Goal: Task Accomplishment & Management: Use online tool/utility

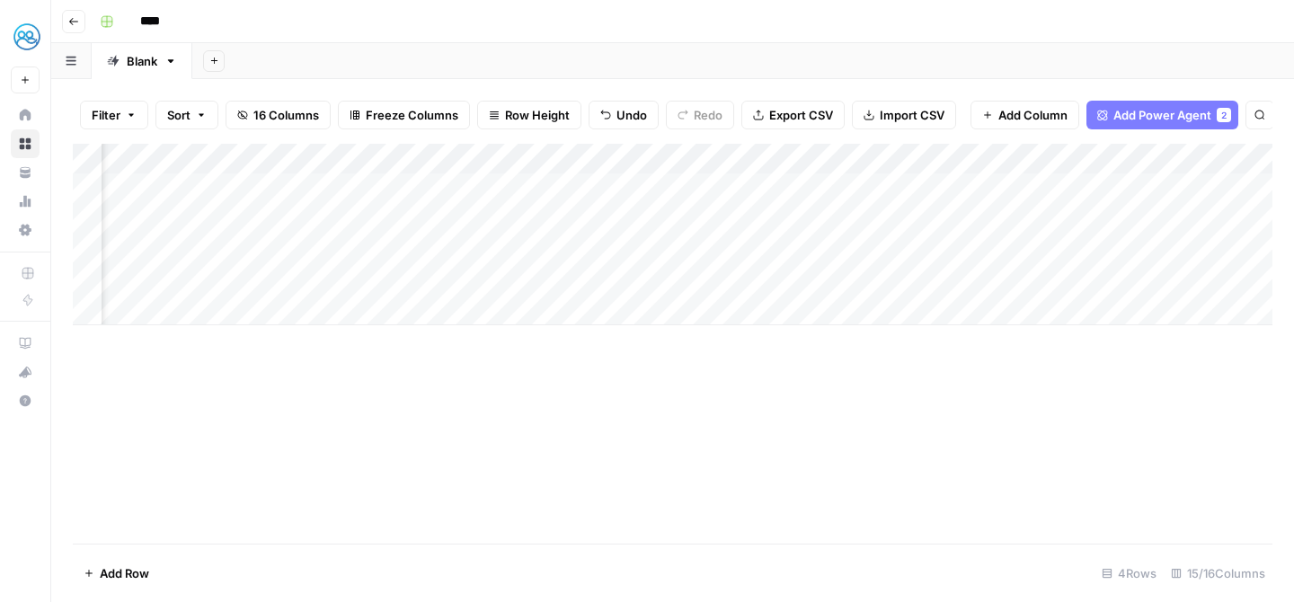
scroll to position [0, 1623]
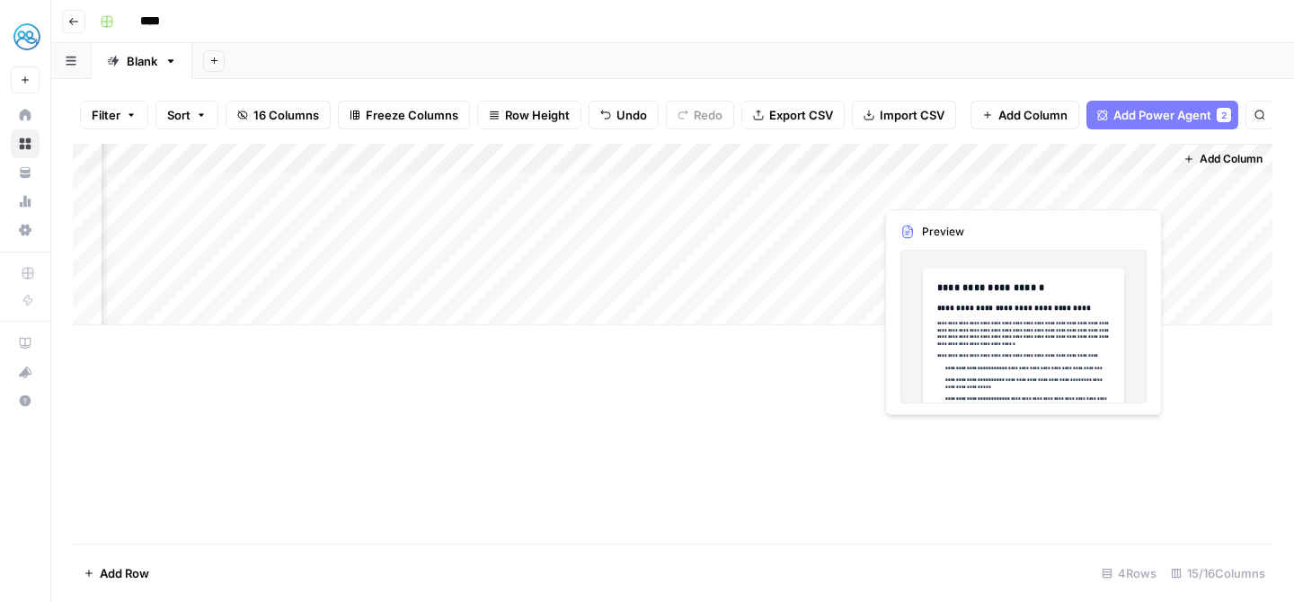
click at [1092, 189] on div "Add Column" at bounding box center [673, 235] width 1200 height 182
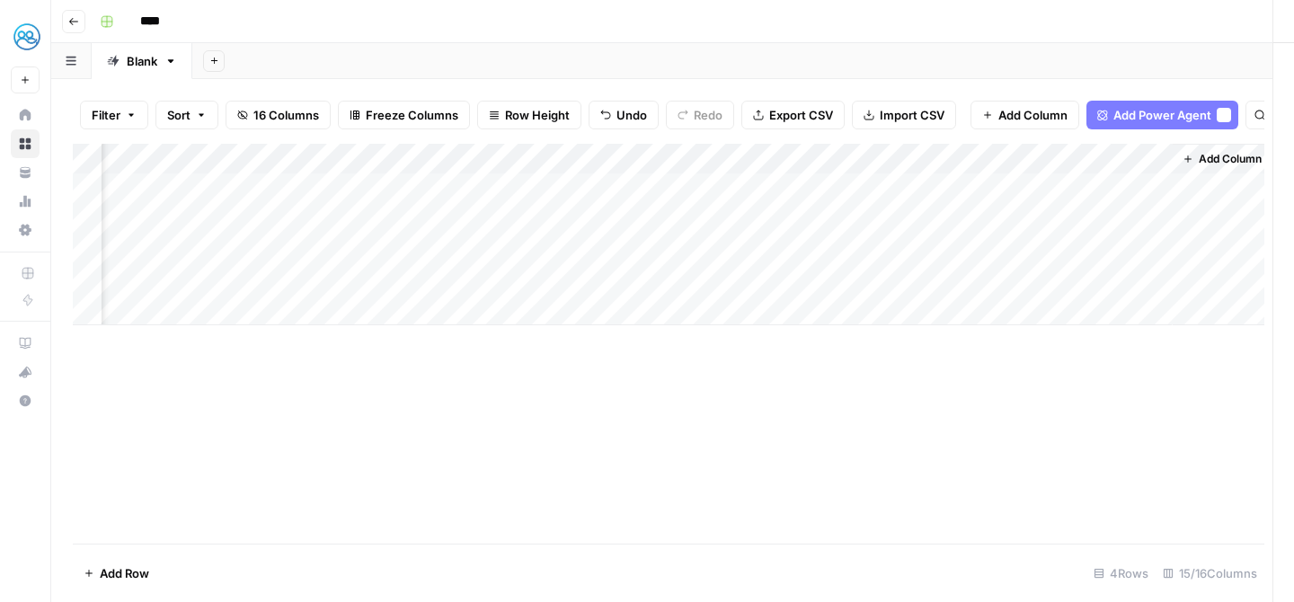
click at [1092, 189] on div at bounding box center [1091, 188] width 165 height 33
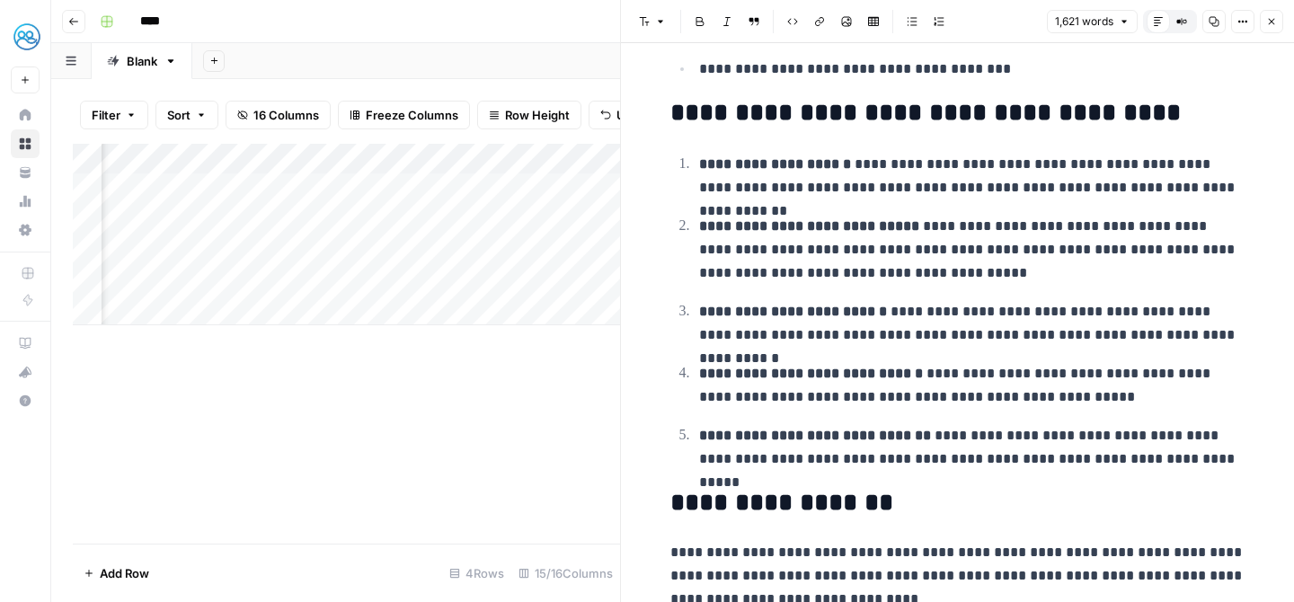
scroll to position [2011, 0]
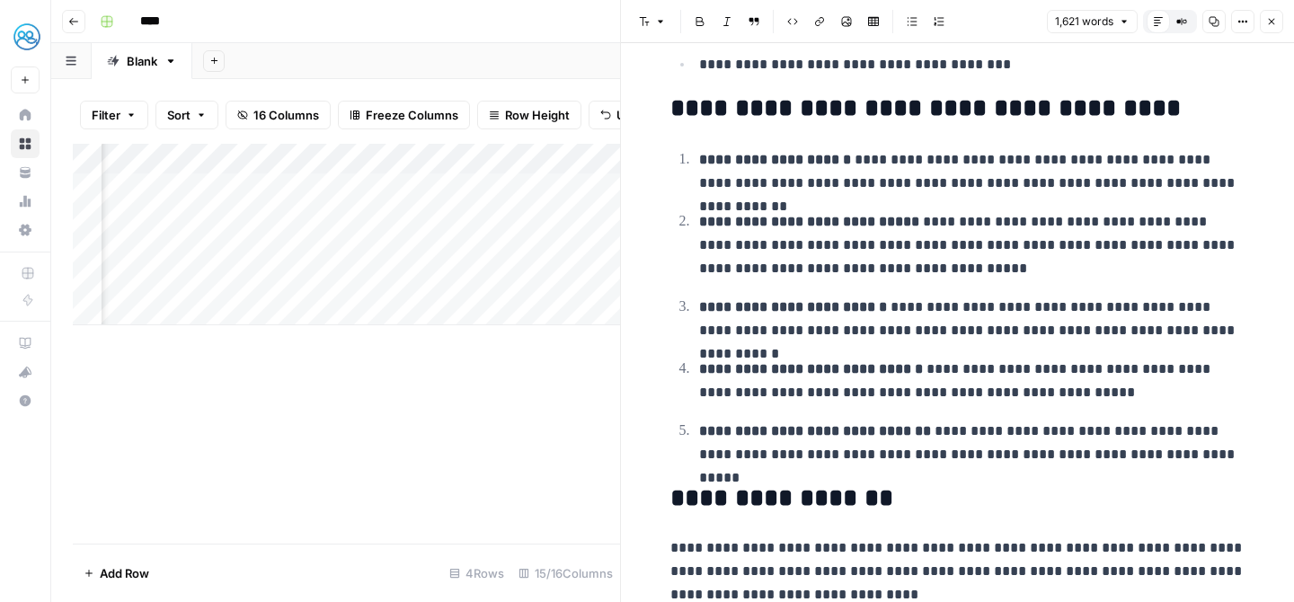
click at [530, 415] on div "Add Column" at bounding box center [346, 344] width 547 height 400
click at [1280, 25] on button "Close" at bounding box center [1271, 21] width 23 height 23
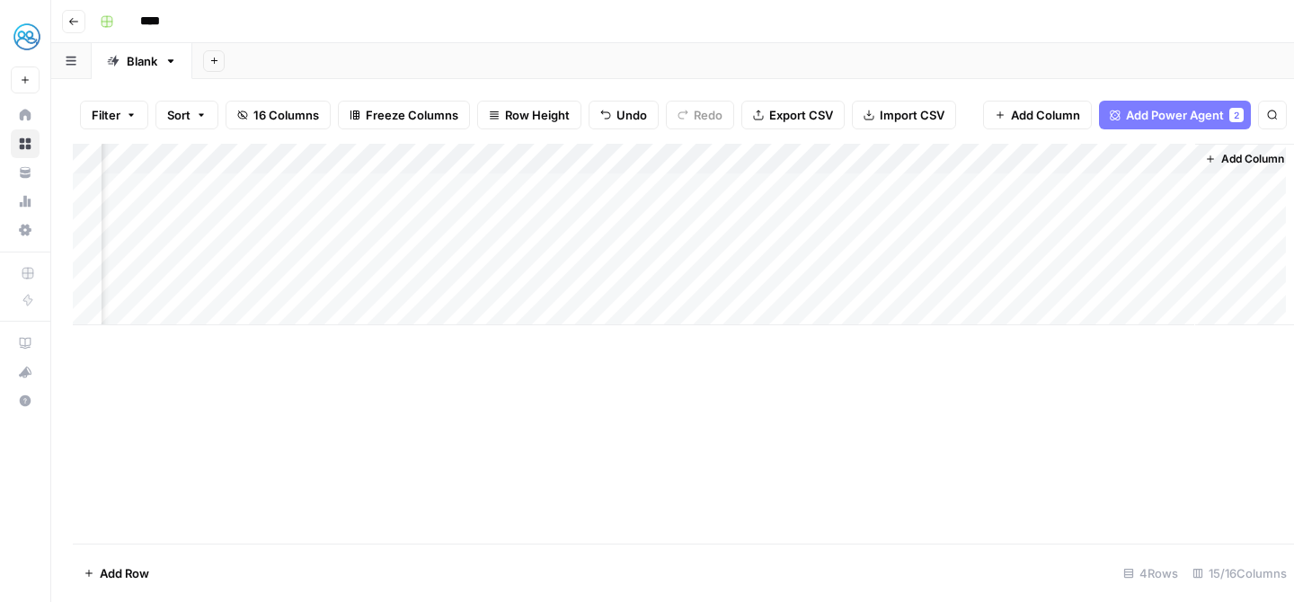
scroll to position [0, 1602]
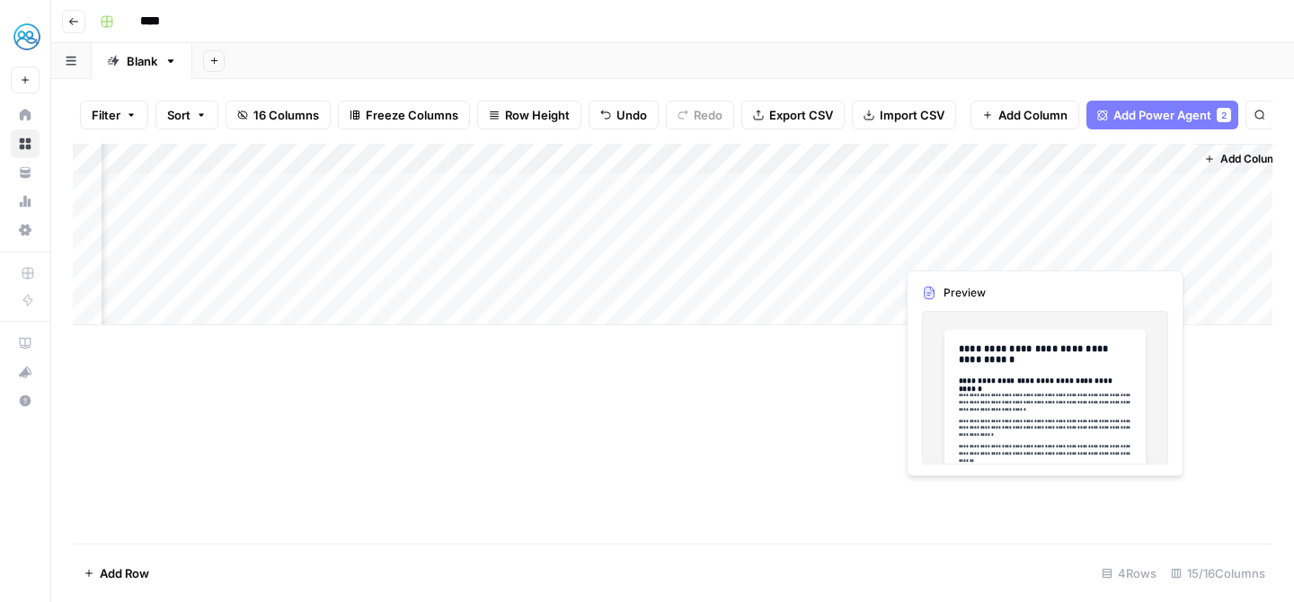
click at [1103, 247] on div "Add Column" at bounding box center [673, 235] width 1200 height 182
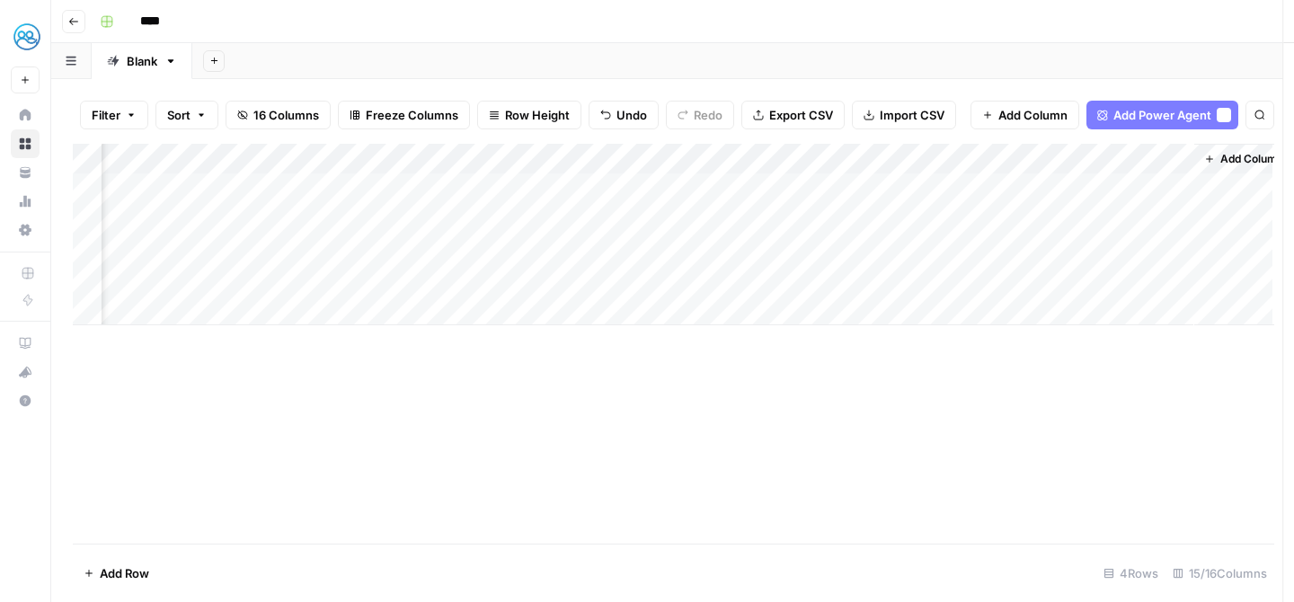
click at [1103, 247] on div at bounding box center [1113, 249] width 165 height 33
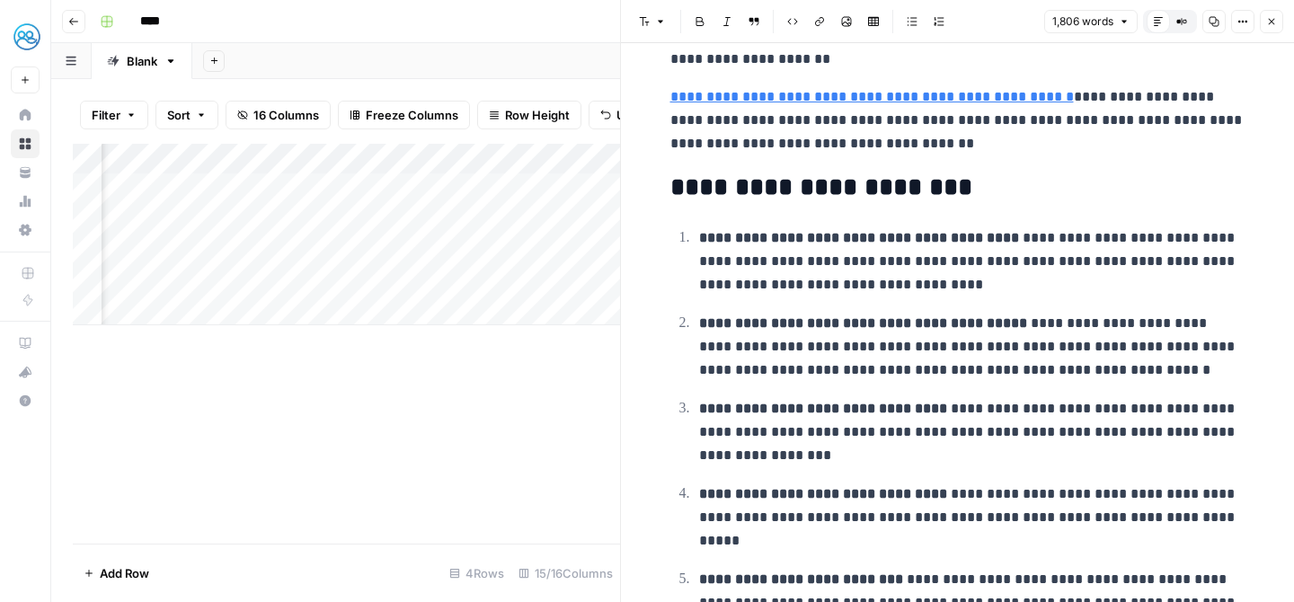
scroll to position [1855, 0]
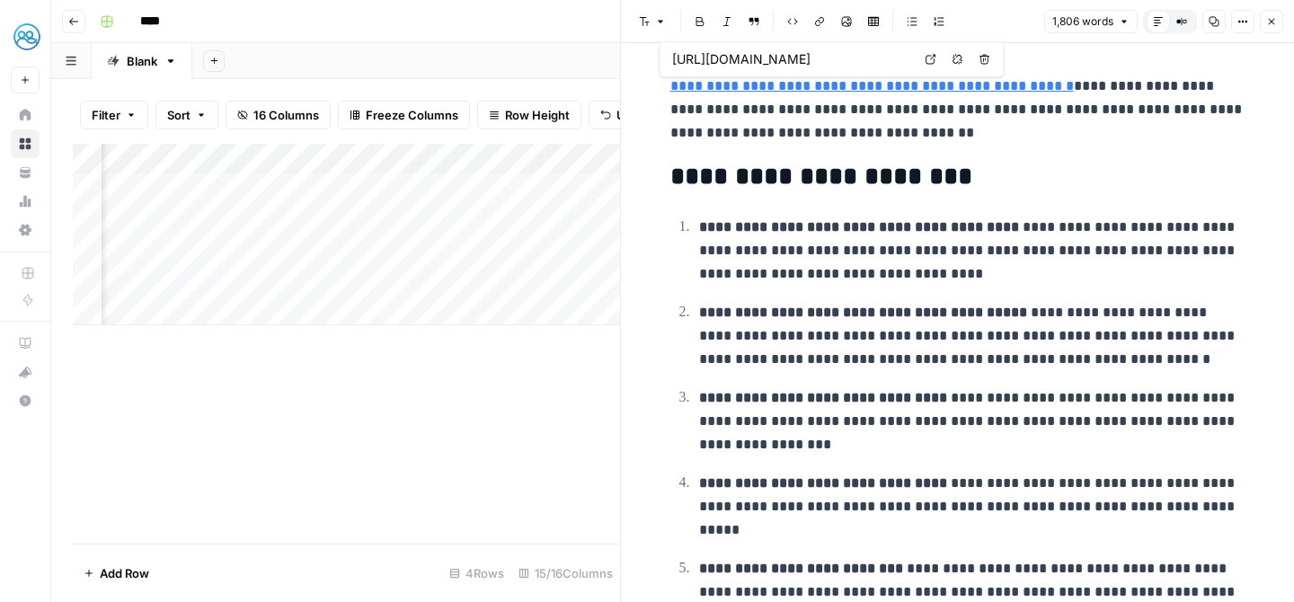
click at [1270, 16] on icon "button" at bounding box center [1272, 21] width 11 height 11
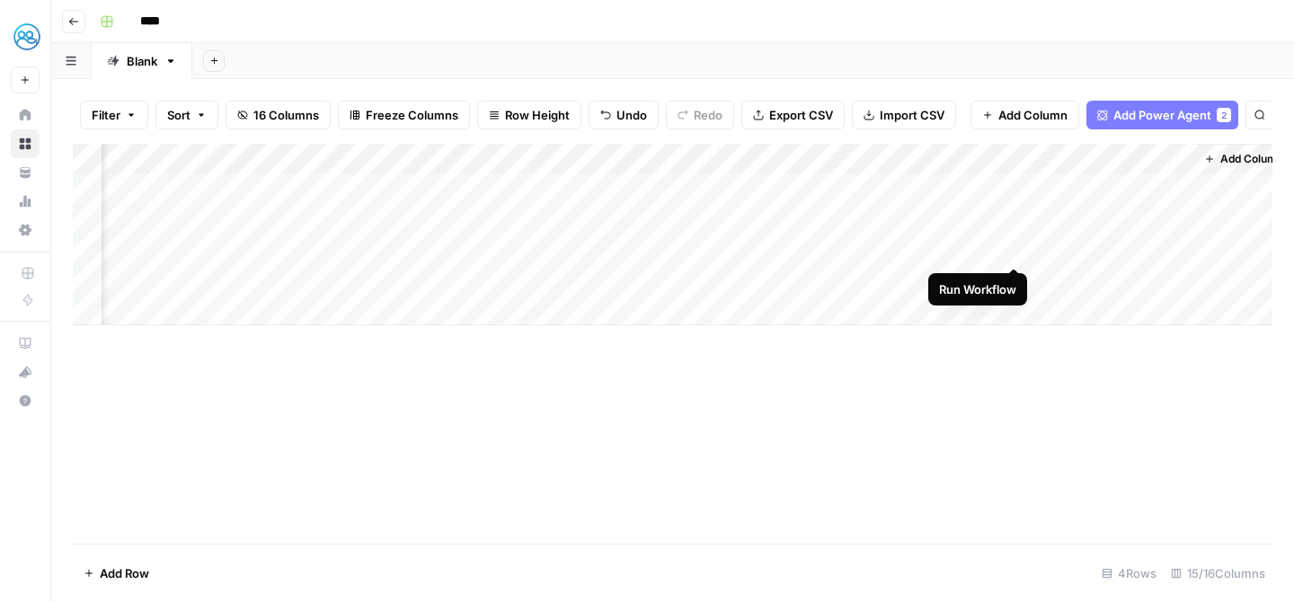
click at [1016, 248] on div "Add Column" at bounding box center [673, 235] width 1200 height 182
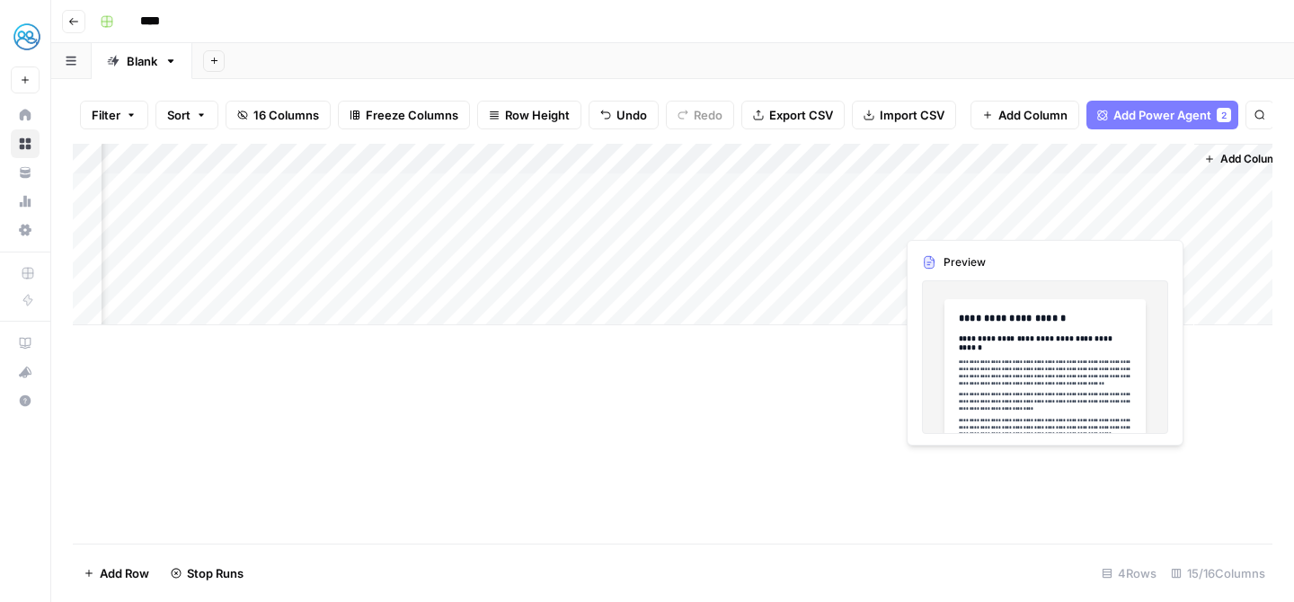
click at [1101, 213] on div "Add Column" at bounding box center [673, 235] width 1200 height 182
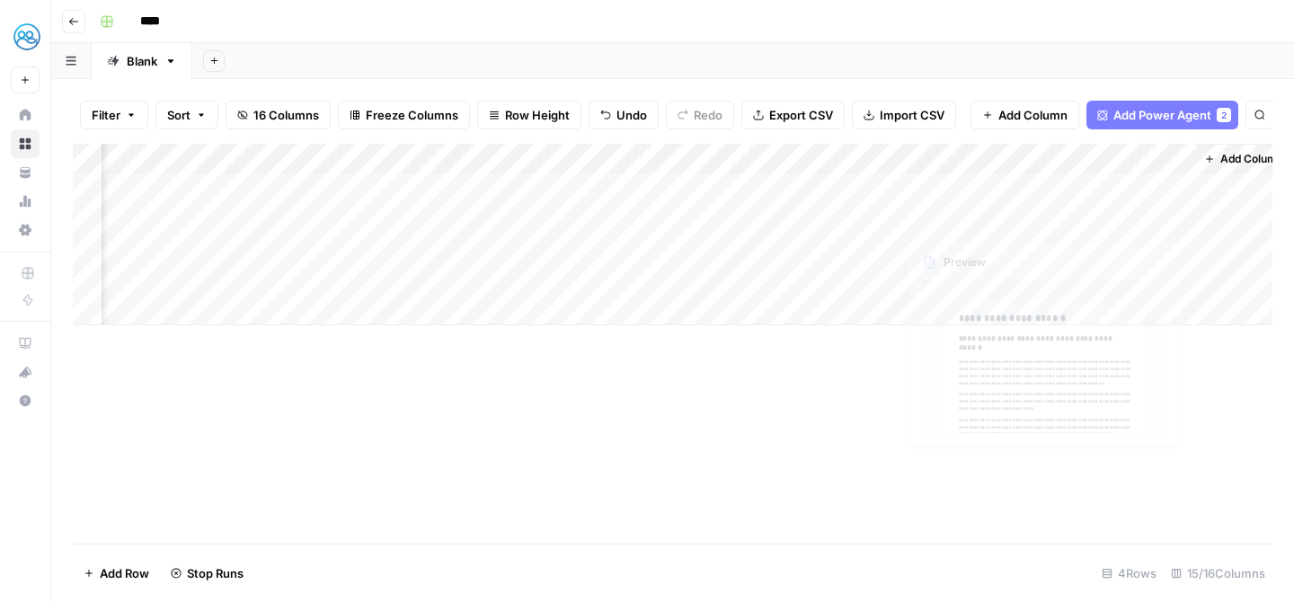
click at [671, 494] on div "Add Column" at bounding box center [673, 344] width 1200 height 400
click at [474, 253] on div "Add Column" at bounding box center [673, 235] width 1200 height 182
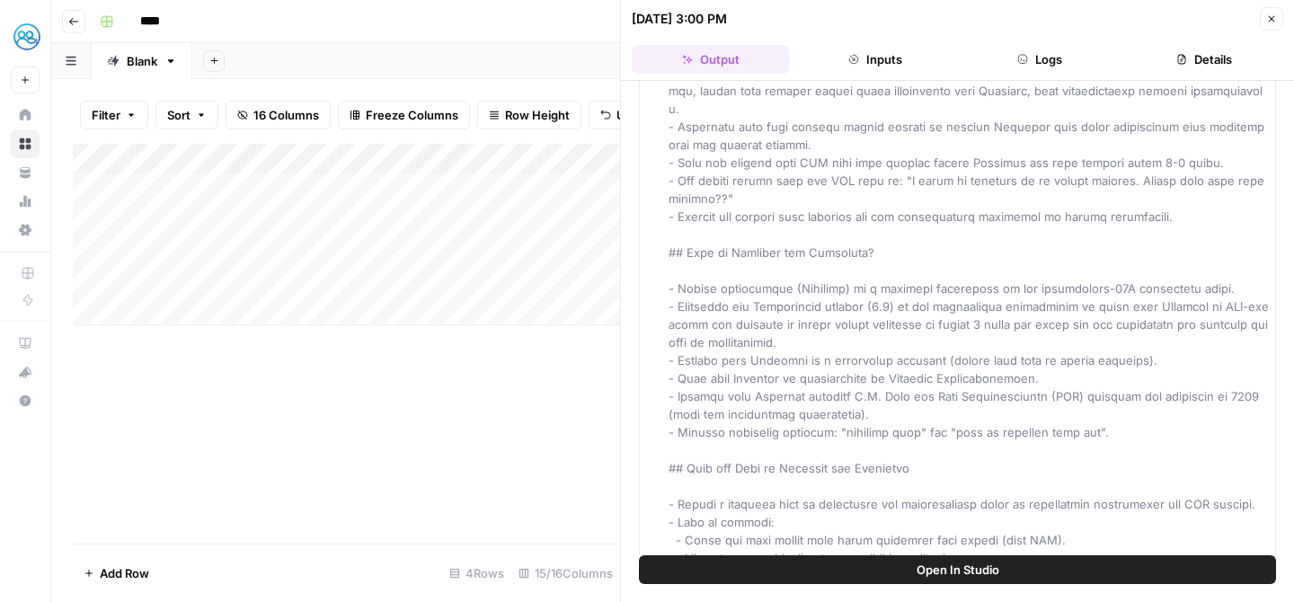
scroll to position [276, 0]
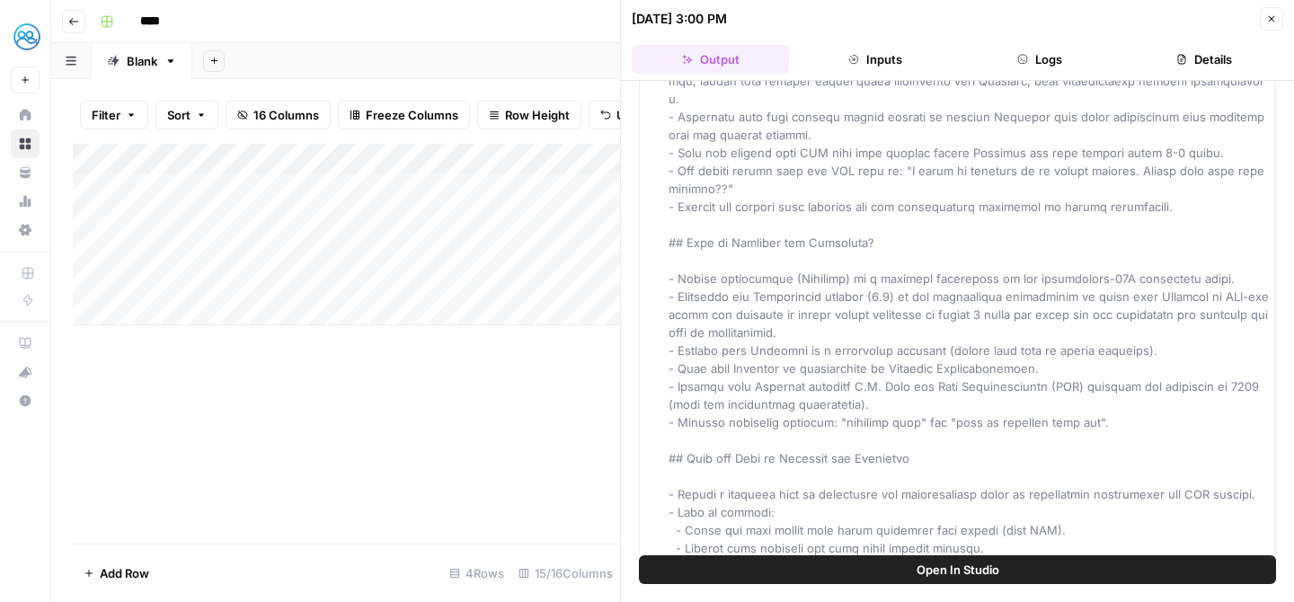
click at [494, 389] on div "Add Column" at bounding box center [346, 344] width 547 height 400
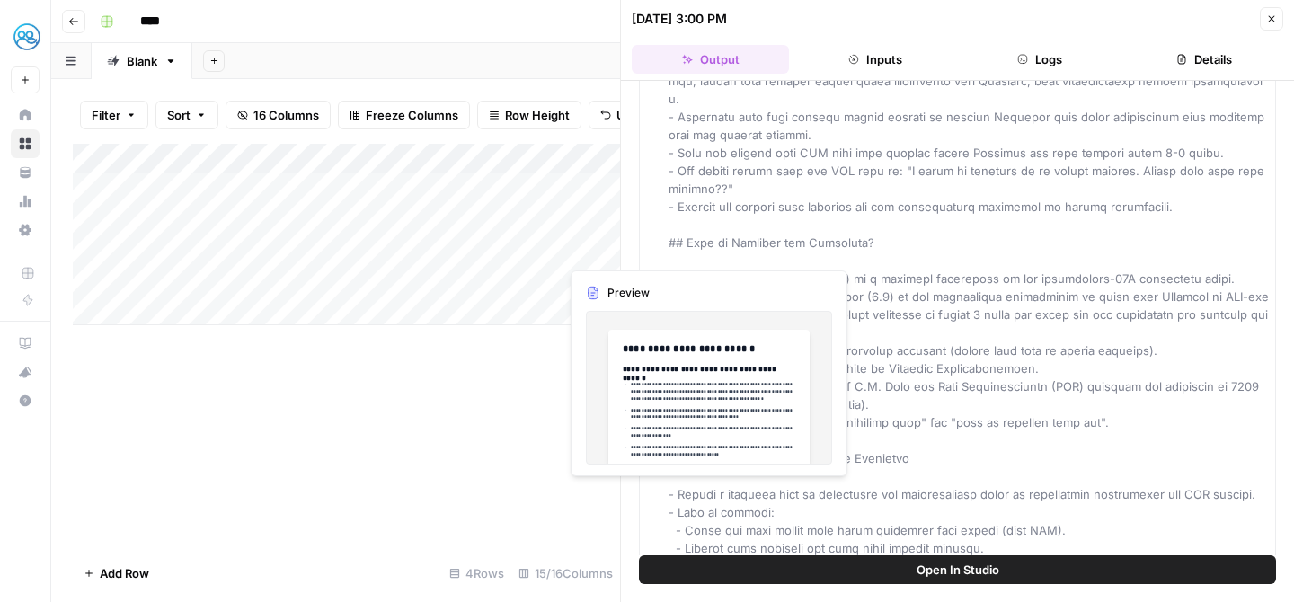
click at [608, 254] on div "Add Column" at bounding box center [346, 235] width 547 height 182
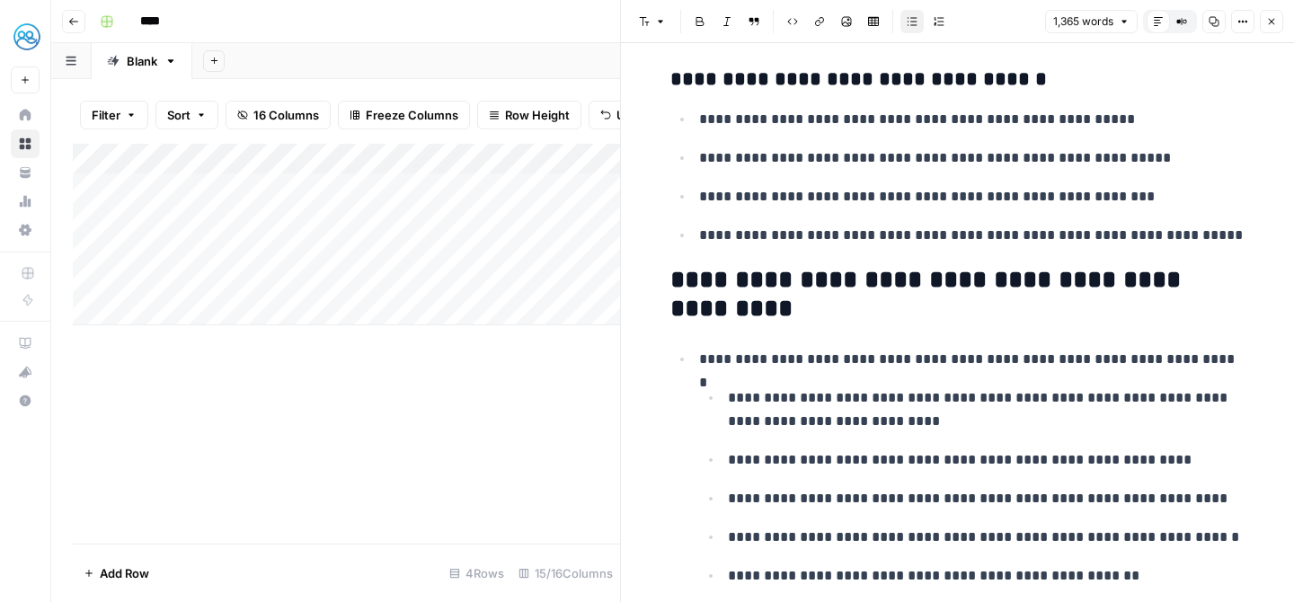
scroll to position [3419, 0]
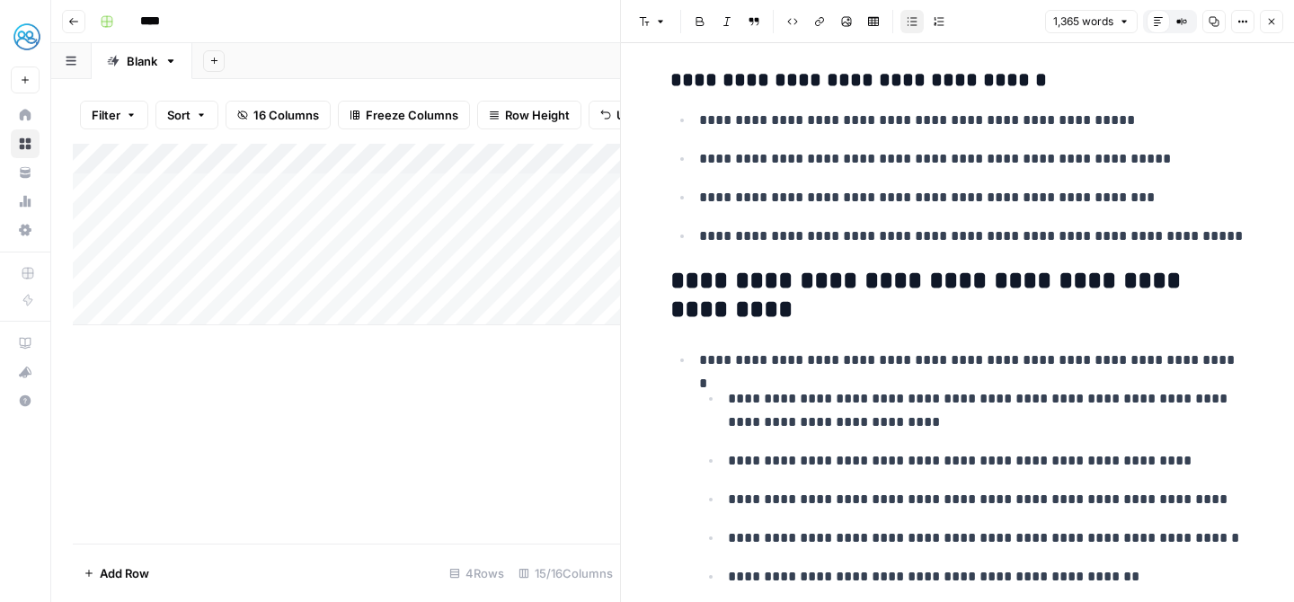
click at [1273, 22] on icon "button" at bounding box center [1272, 22] width 6 height 6
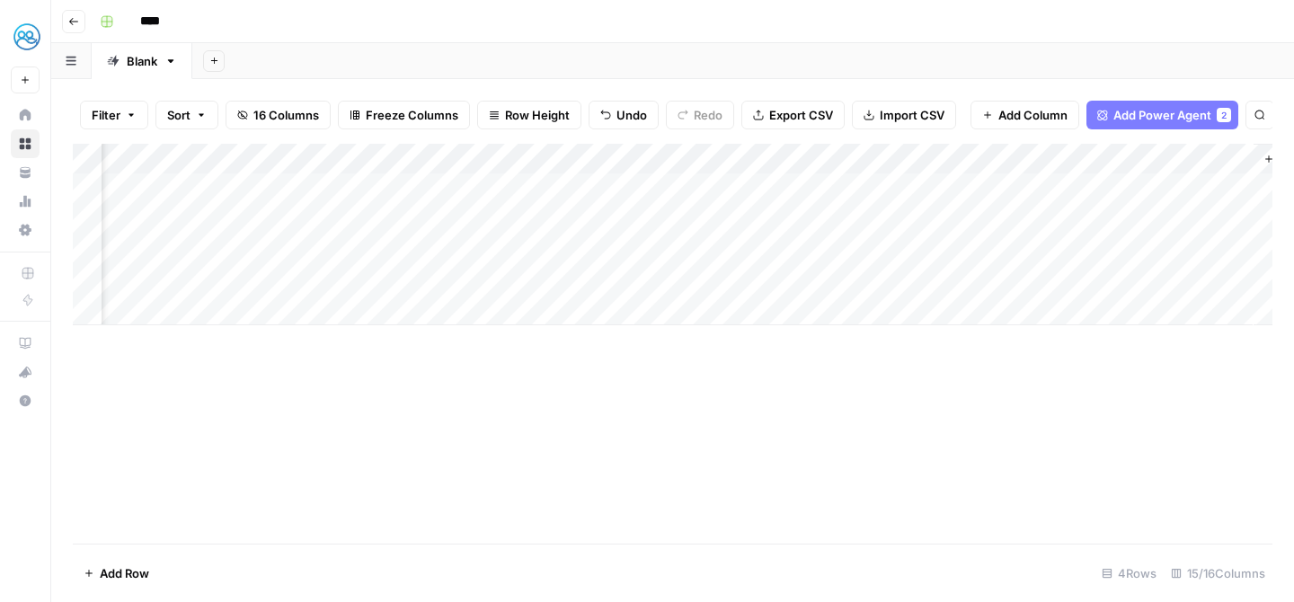
scroll to position [0, 1623]
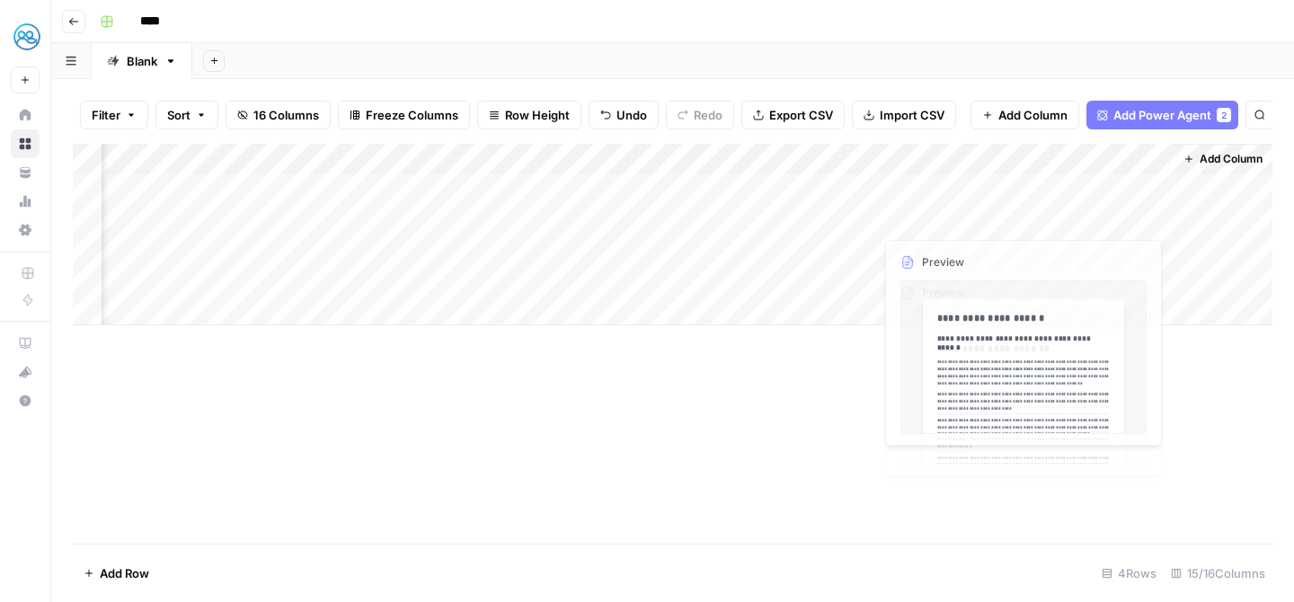
click at [1084, 246] on div "Add Column" at bounding box center [673, 235] width 1200 height 182
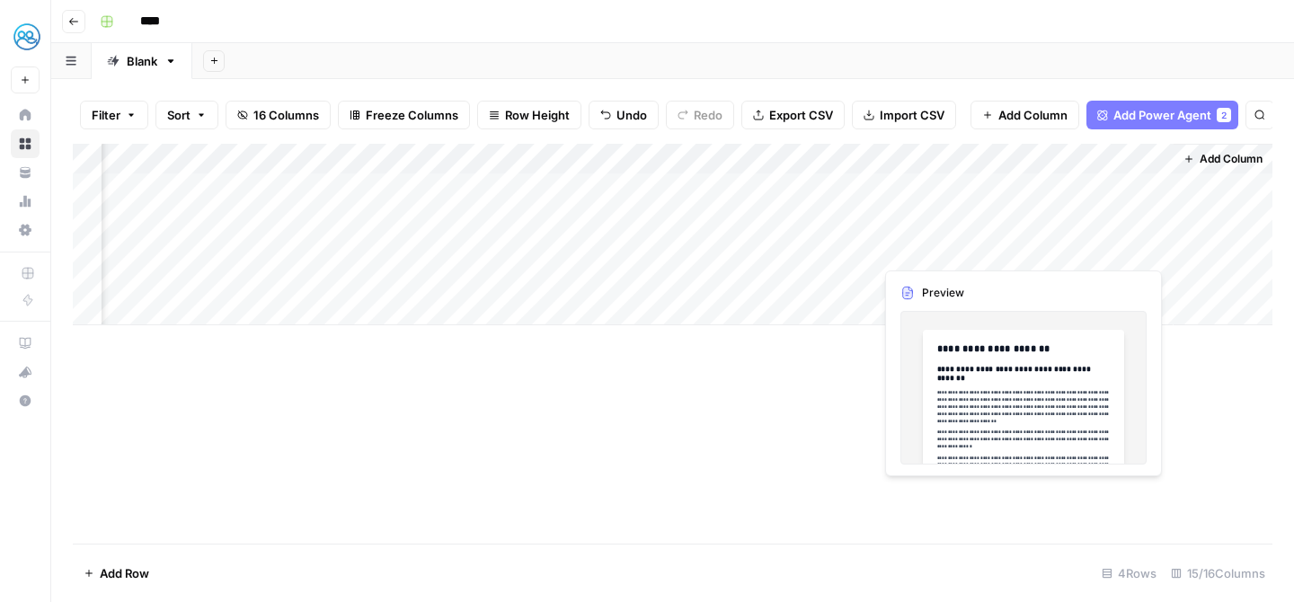
click at [1084, 246] on div "Add Column" at bounding box center [673, 235] width 1200 height 182
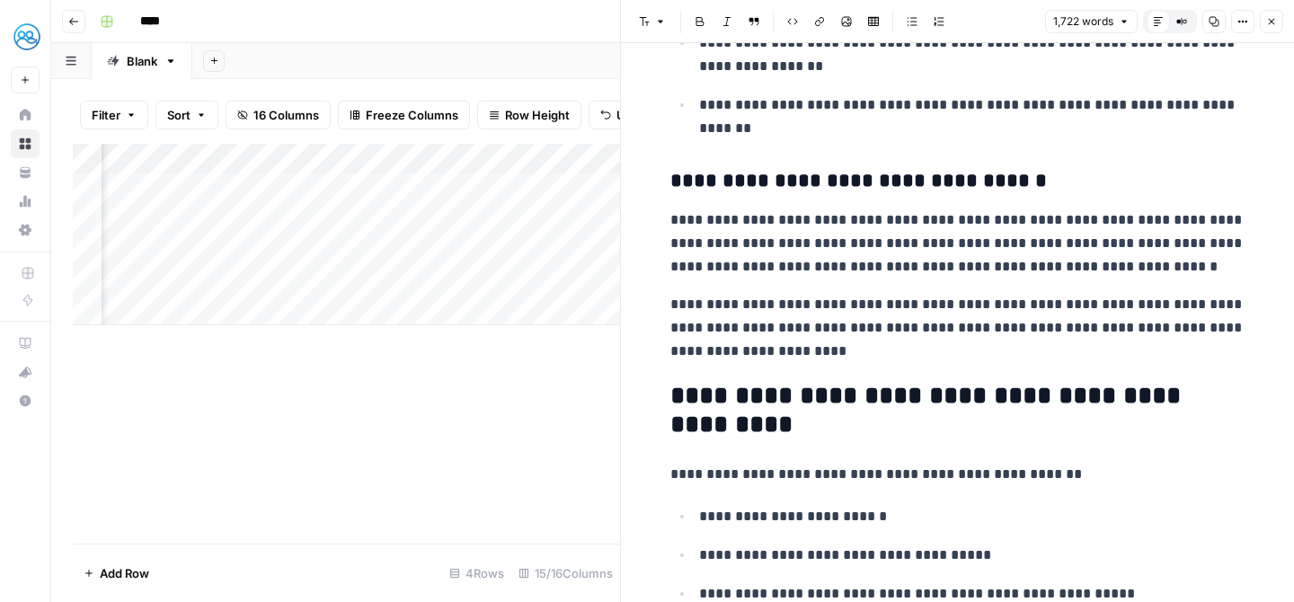
scroll to position [3387, 0]
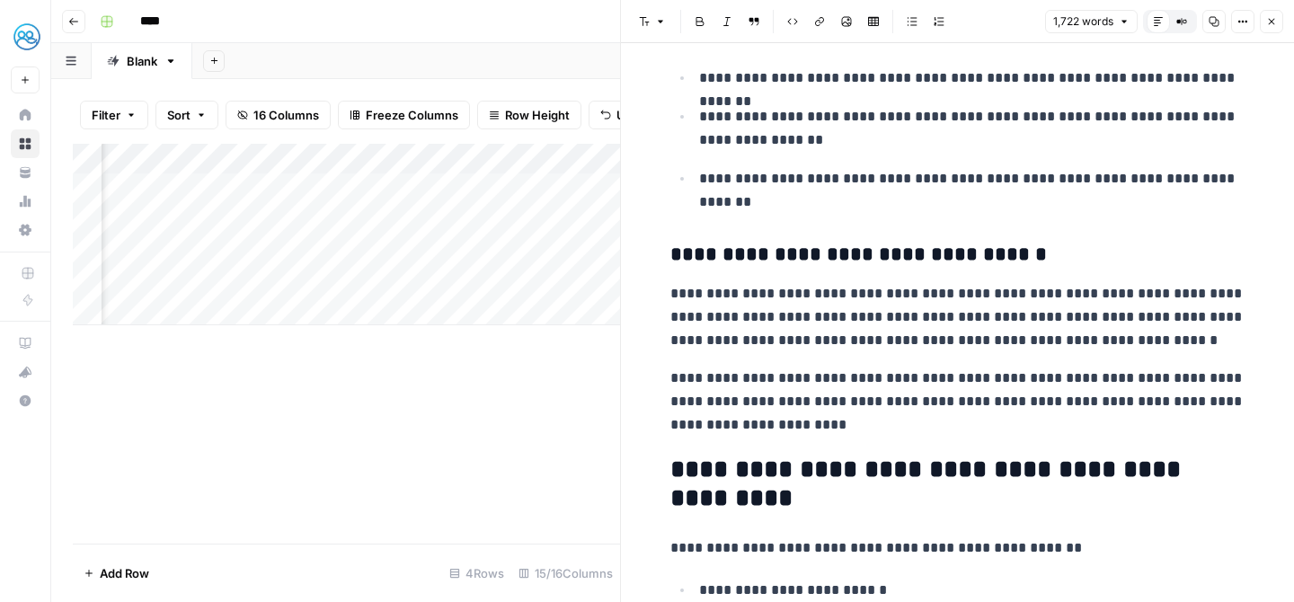
click at [1262, 21] on button "Close" at bounding box center [1271, 21] width 23 height 23
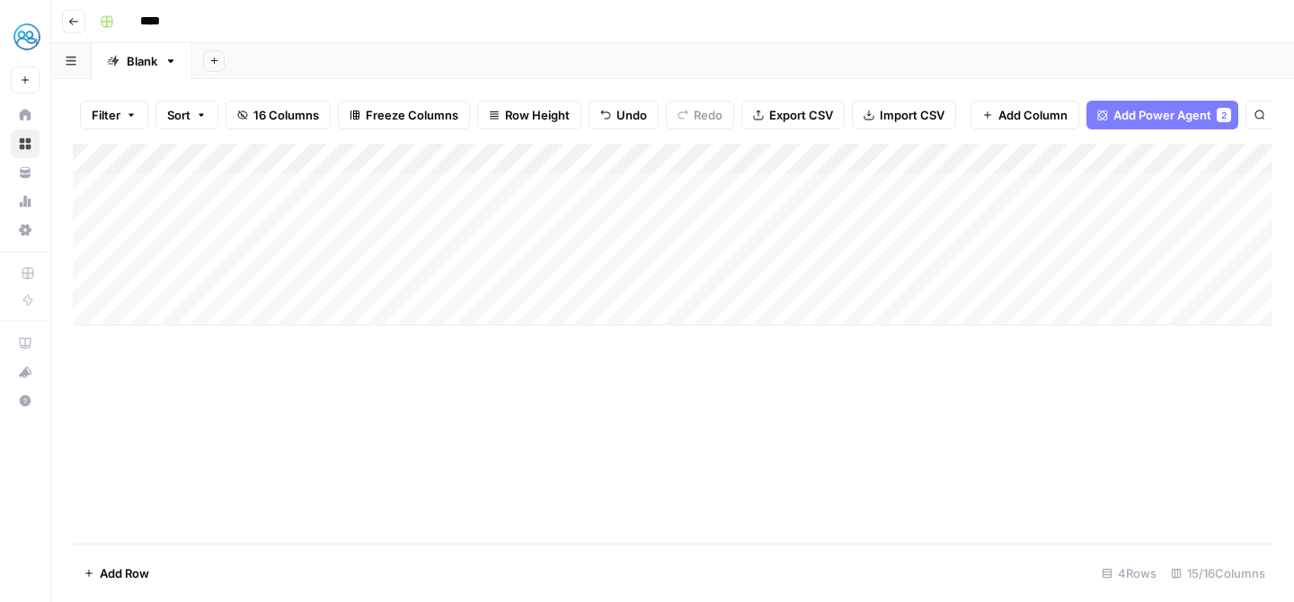
click at [542, 253] on div "Add Column" at bounding box center [673, 235] width 1200 height 182
click at [925, 245] on div "Add Column" at bounding box center [673, 235] width 1200 height 182
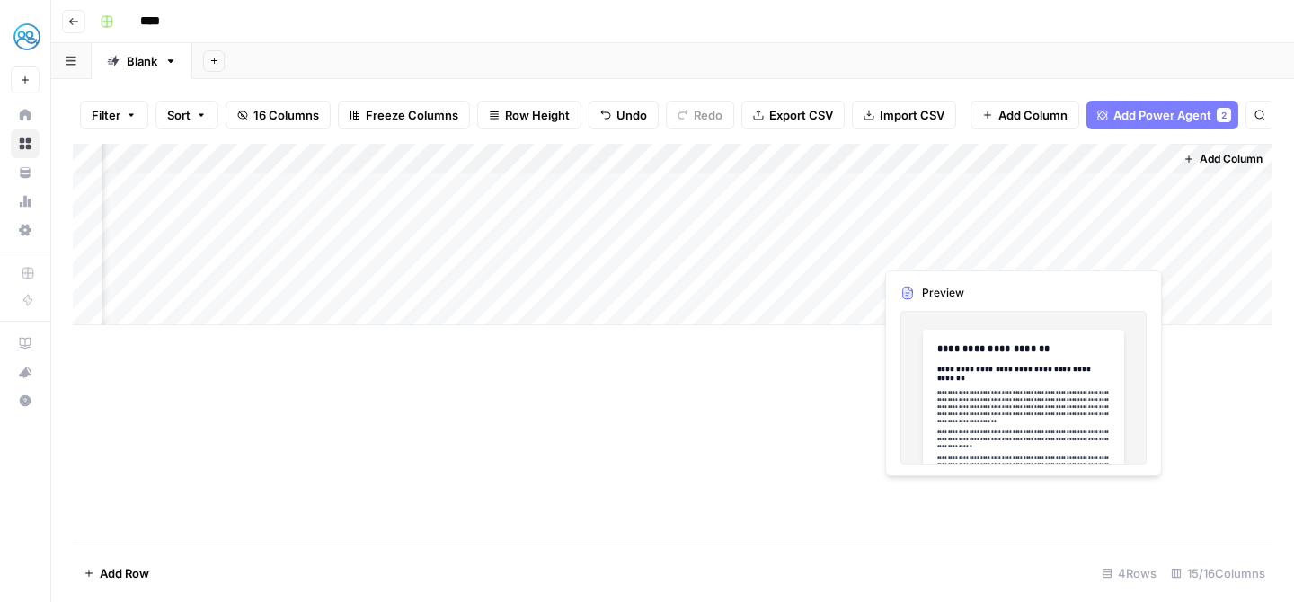
click at [1074, 247] on div "Add Column" at bounding box center [673, 235] width 1200 height 182
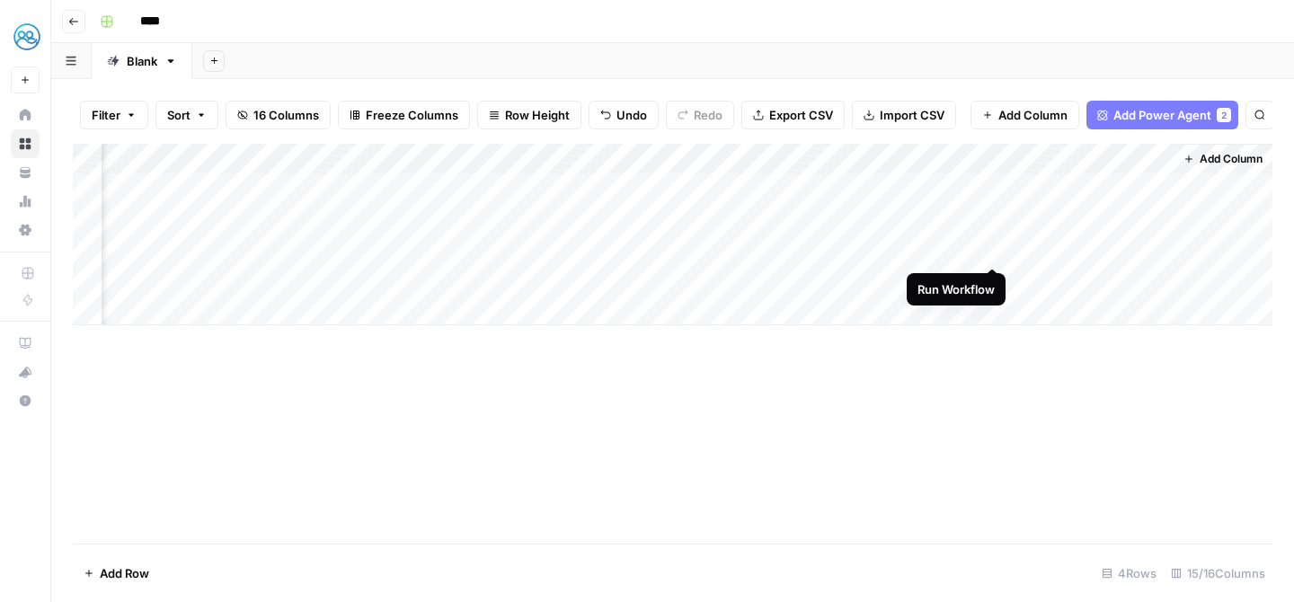
click at [987, 248] on div "Add Column" at bounding box center [673, 235] width 1200 height 182
click at [974, 252] on div "Add Column" at bounding box center [673, 235] width 1200 height 182
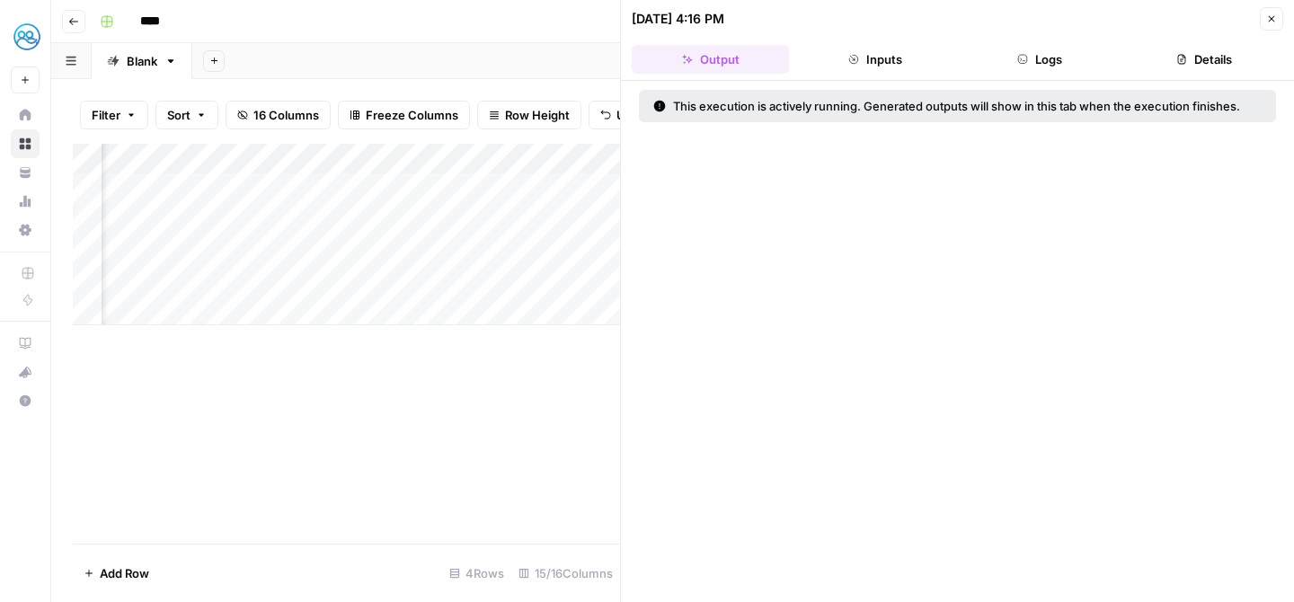
click at [884, 69] on button "Inputs" at bounding box center [874, 59] width 157 height 29
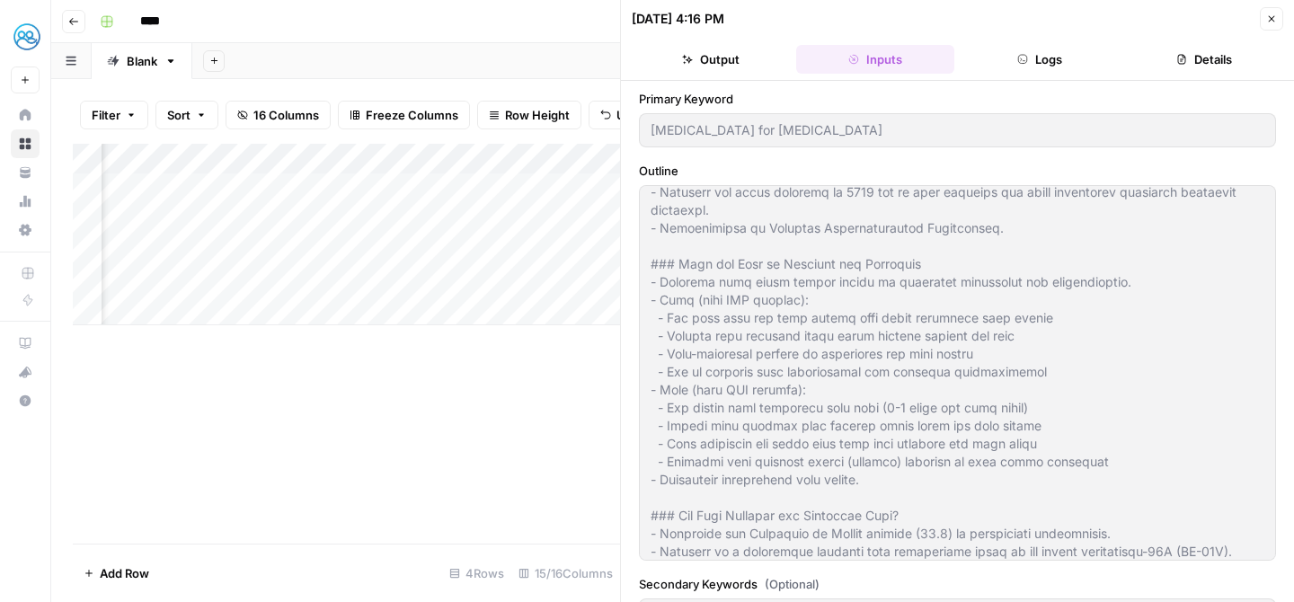
scroll to position [392, 0]
type textarea "LOREMIPSUM DO SITAMETCONS ADIPISCINGE Seddo eiusmodtem in utl etdolor mag ali e…"
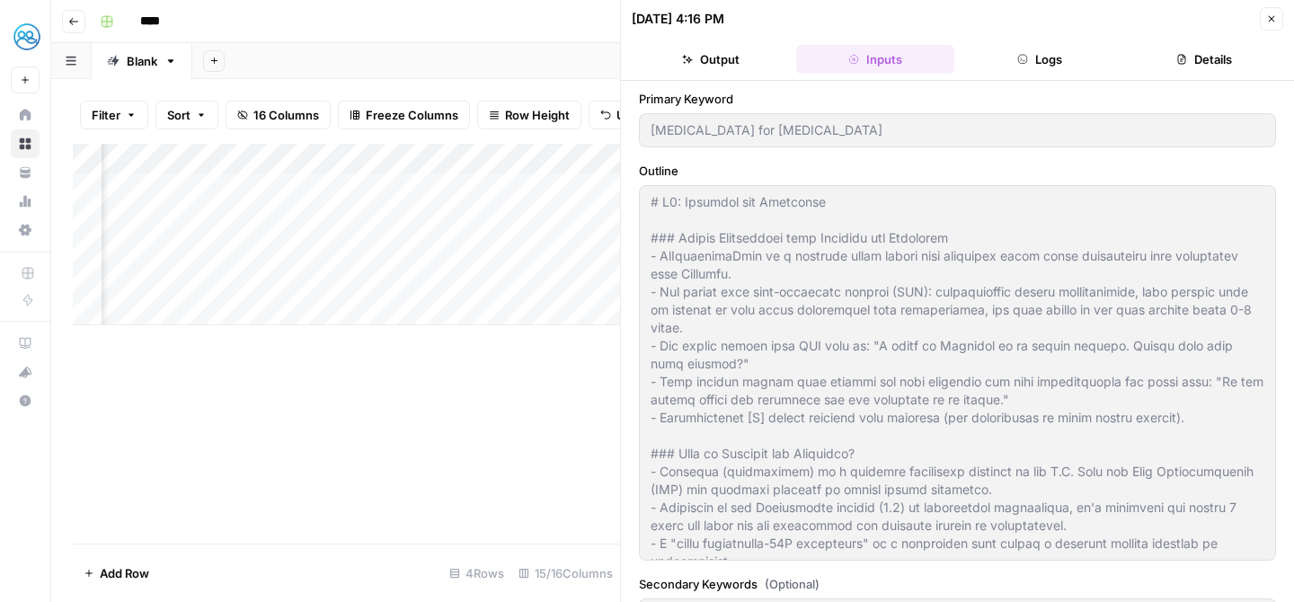
scroll to position [392, 0]
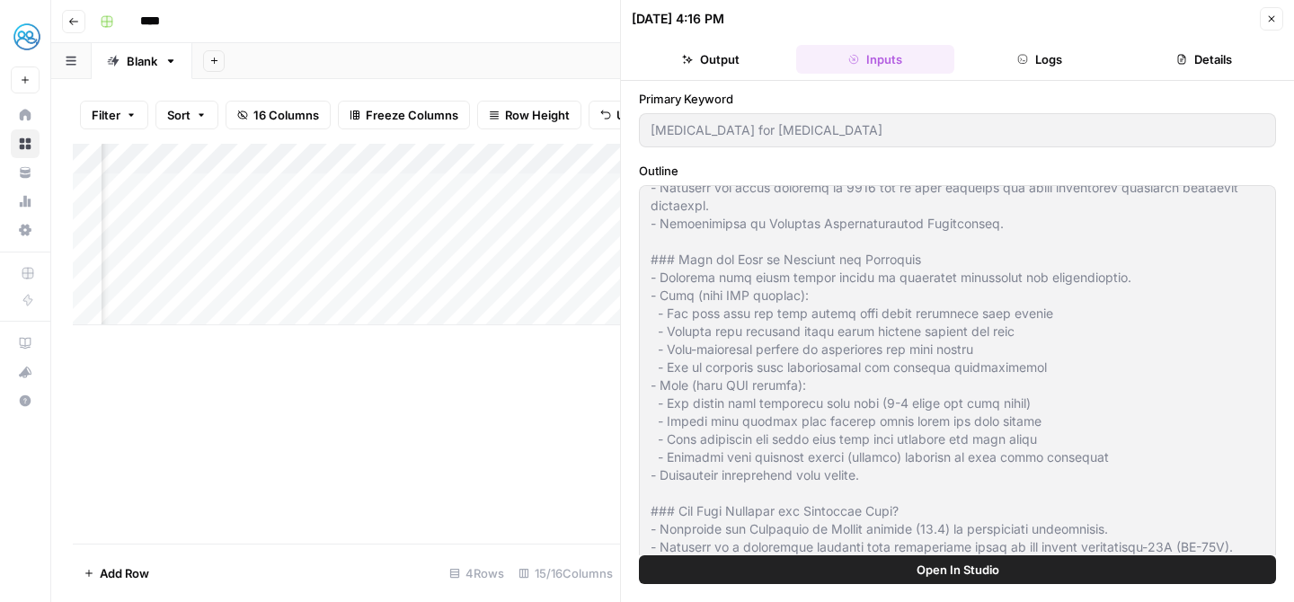
click at [406, 479] on div "Add Column" at bounding box center [346, 344] width 547 height 400
click at [1268, 22] on icon "button" at bounding box center [1272, 18] width 11 height 11
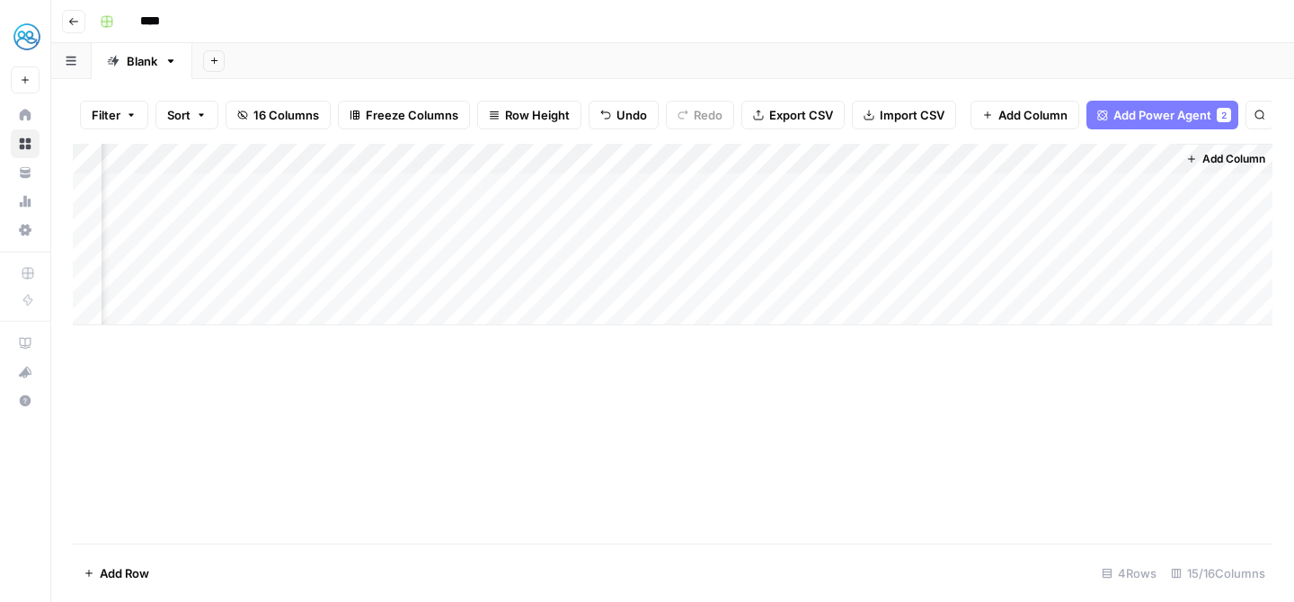
scroll to position [0, 1602]
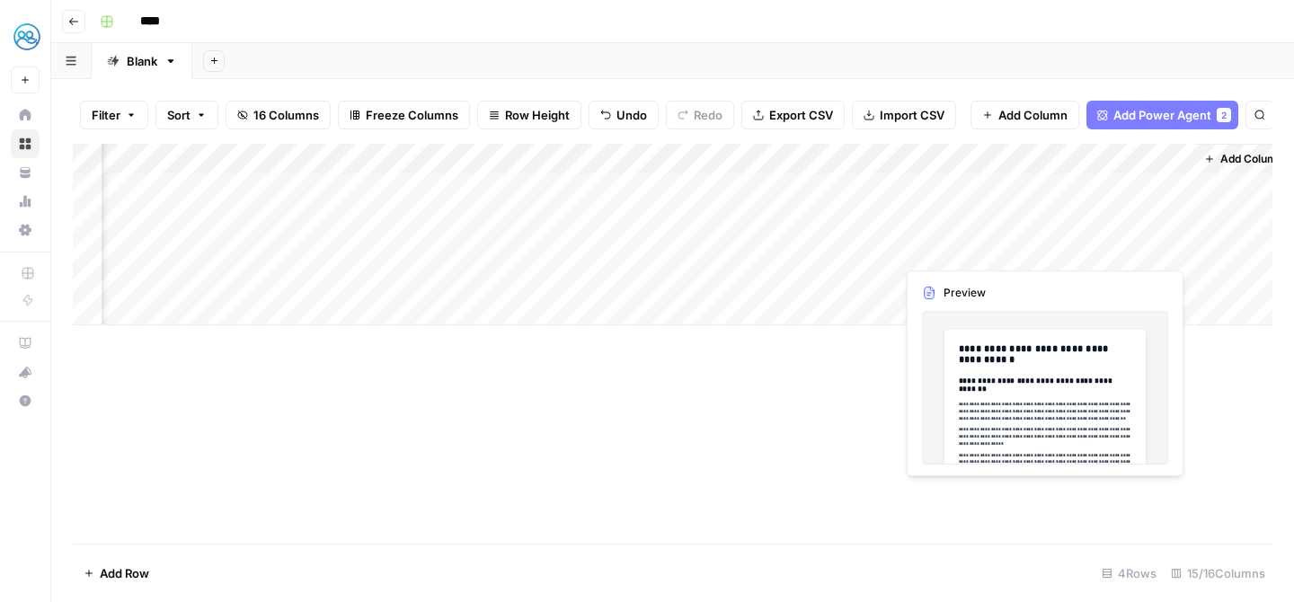
click at [1099, 249] on div "Add Column" at bounding box center [673, 235] width 1200 height 182
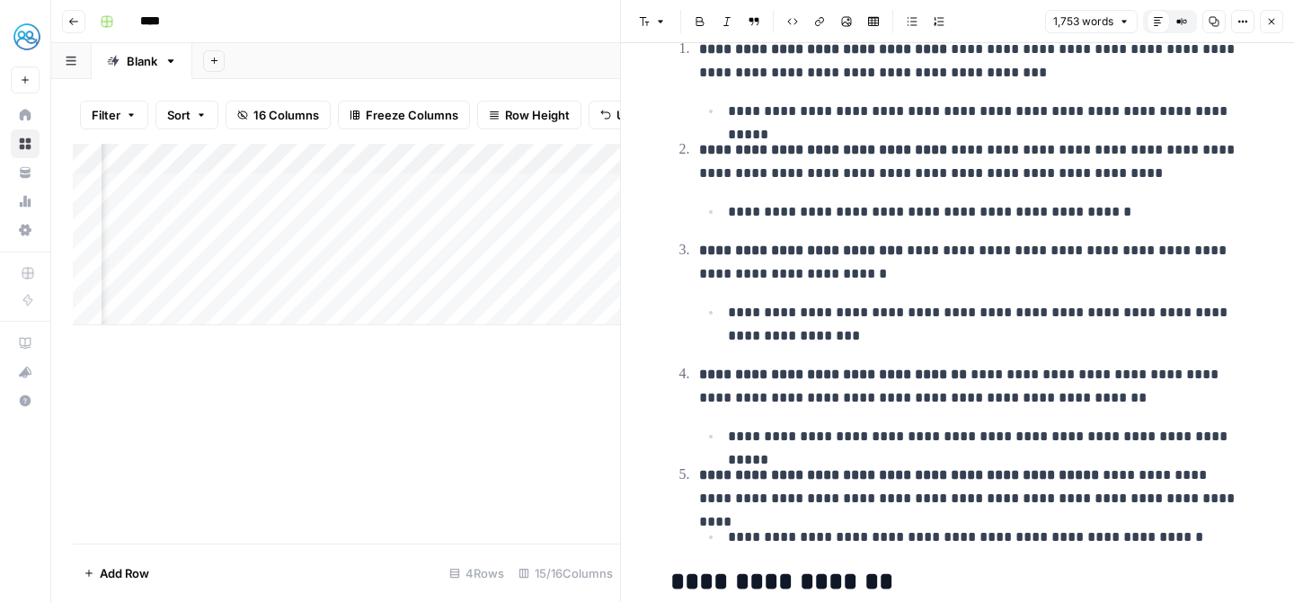
scroll to position [2100, 0]
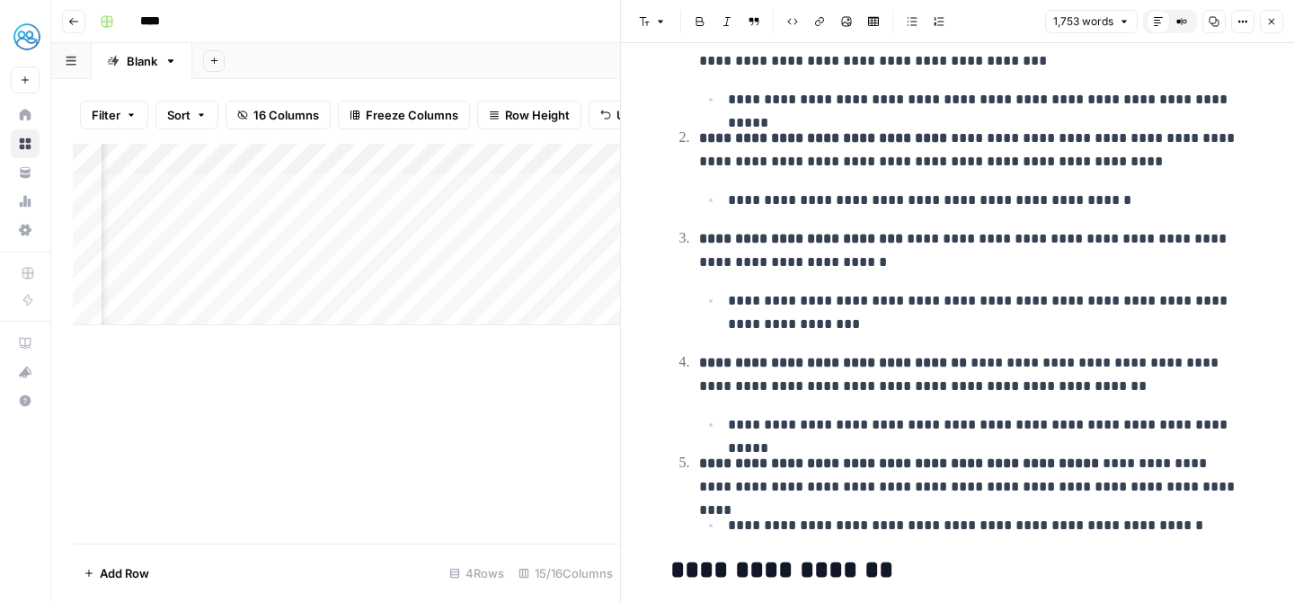
click at [1267, 23] on icon "button" at bounding box center [1272, 21] width 11 height 11
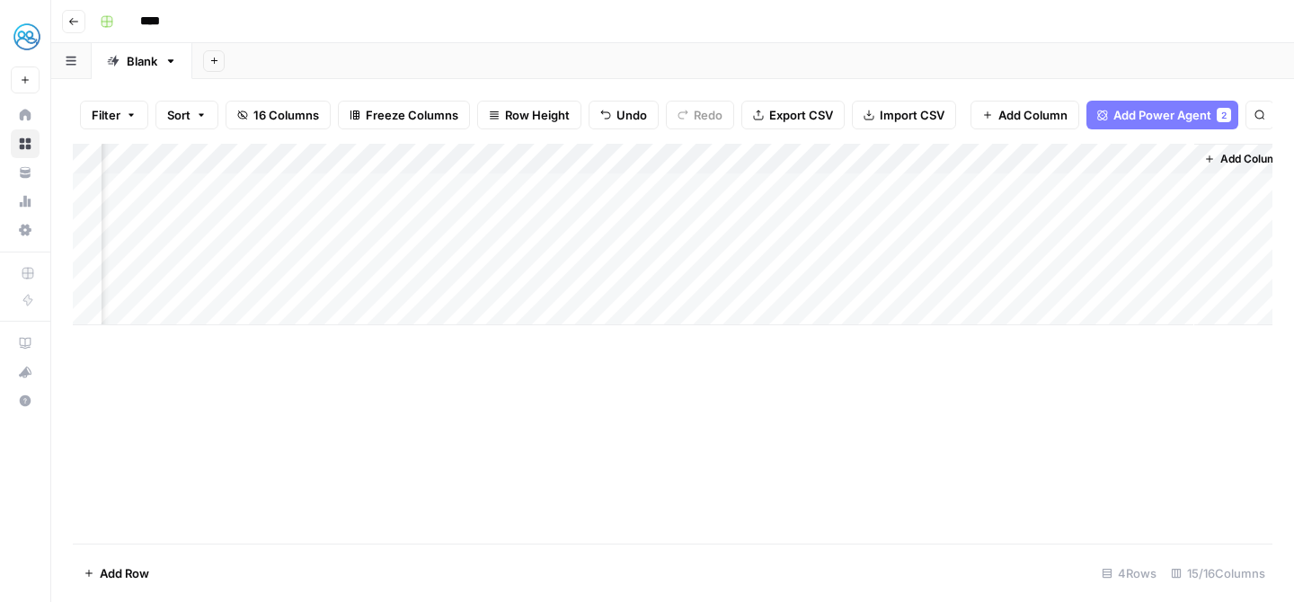
click at [1130, 249] on div "Add Column" at bounding box center [673, 235] width 1200 height 182
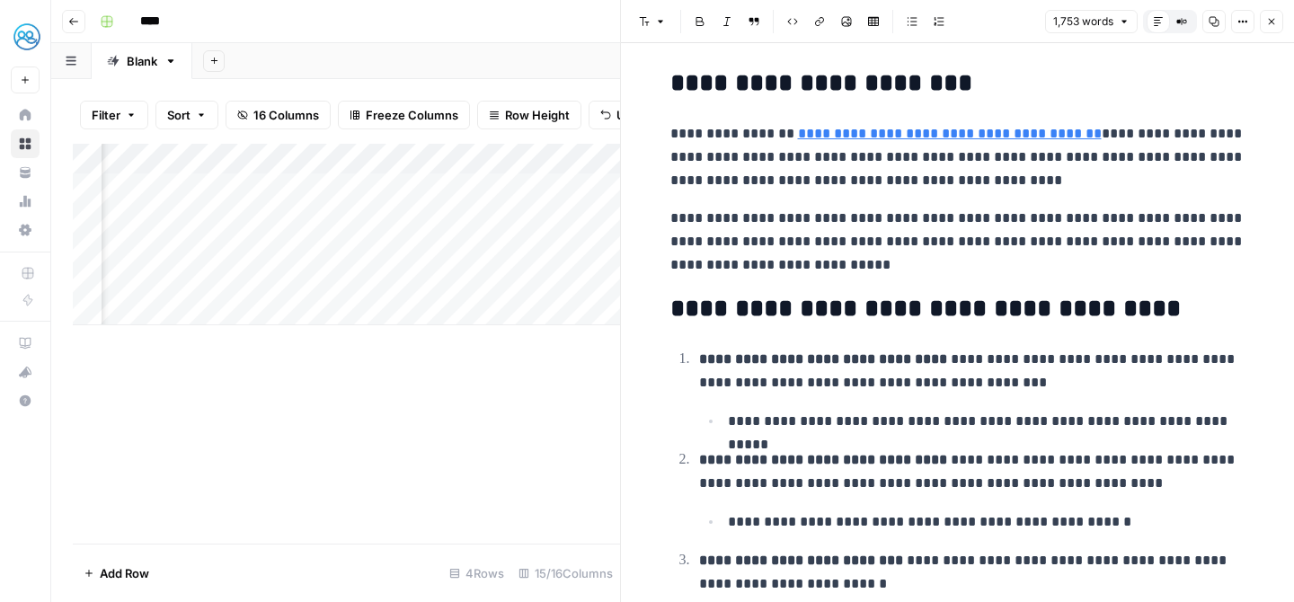
scroll to position [1918, 0]
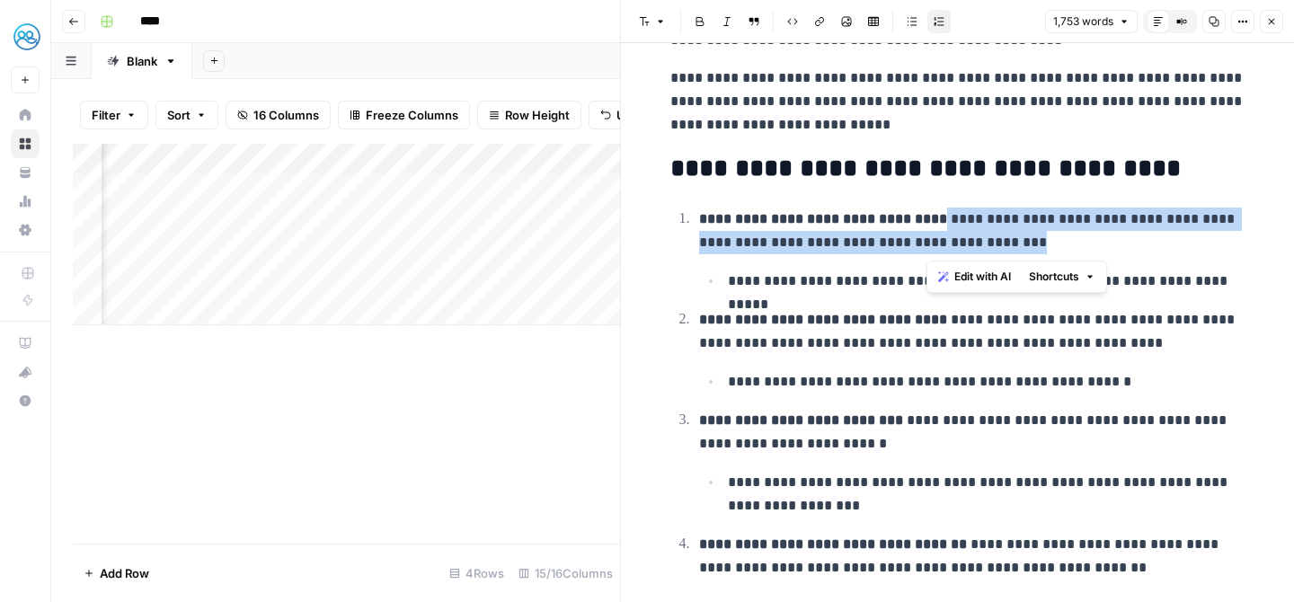
drag, startPoint x: 1003, startPoint y: 245, endPoint x: 924, endPoint y: 220, distance: 82.7
click at [924, 220] on p "**********" at bounding box center [972, 231] width 547 height 47
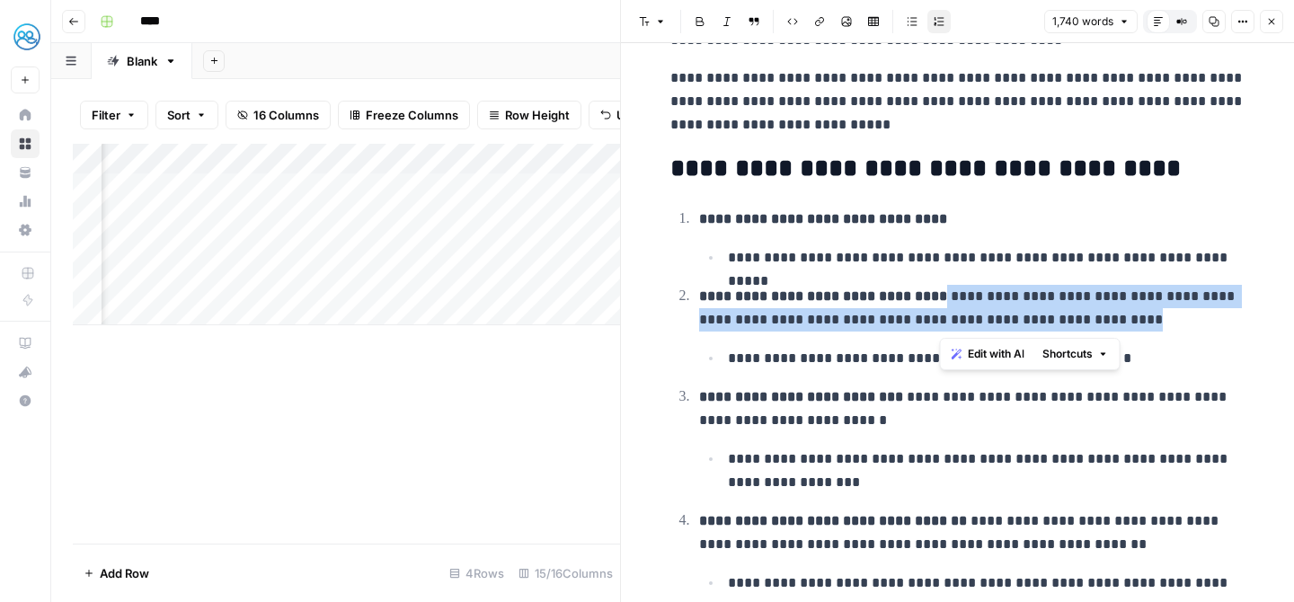
drag, startPoint x: 938, startPoint y: 294, endPoint x: 1183, endPoint y: 316, distance: 245.5
click at [1183, 316] on p "**********" at bounding box center [972, 308] width 547 height 47
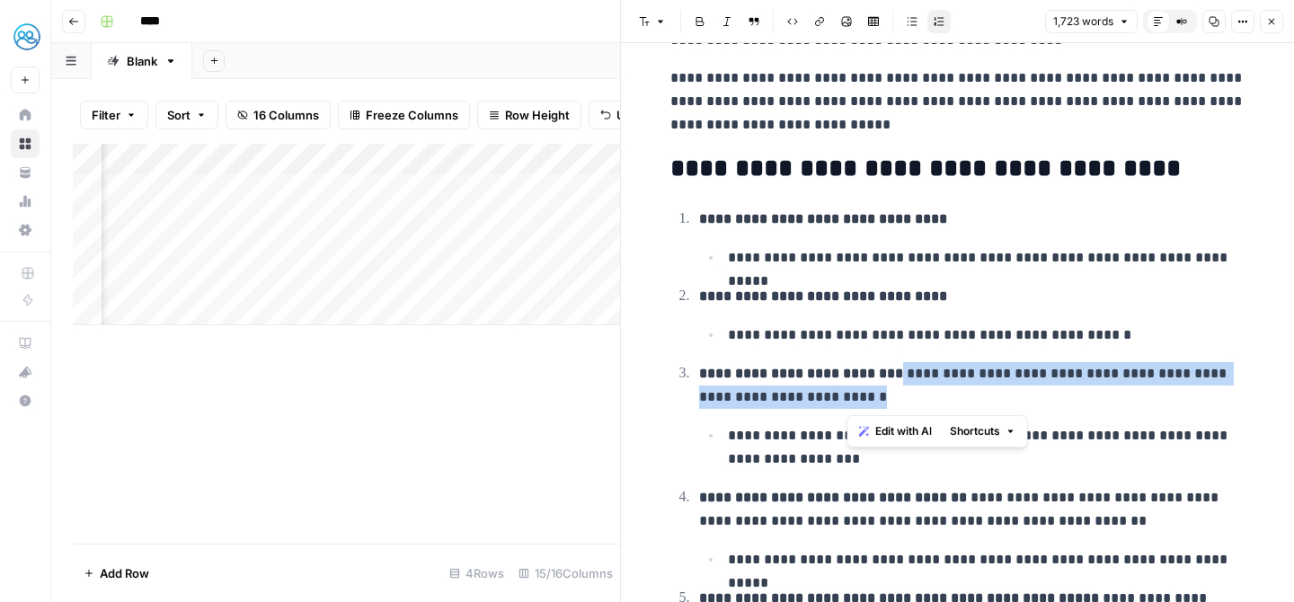
drag, startPoint x: 882, startPoint y: 370, endPoint x: 920, endPoint y: 385, distance: 40.4
click at [920, 386] on p "**********" at bounding box center [972, 385] width 547 height 47
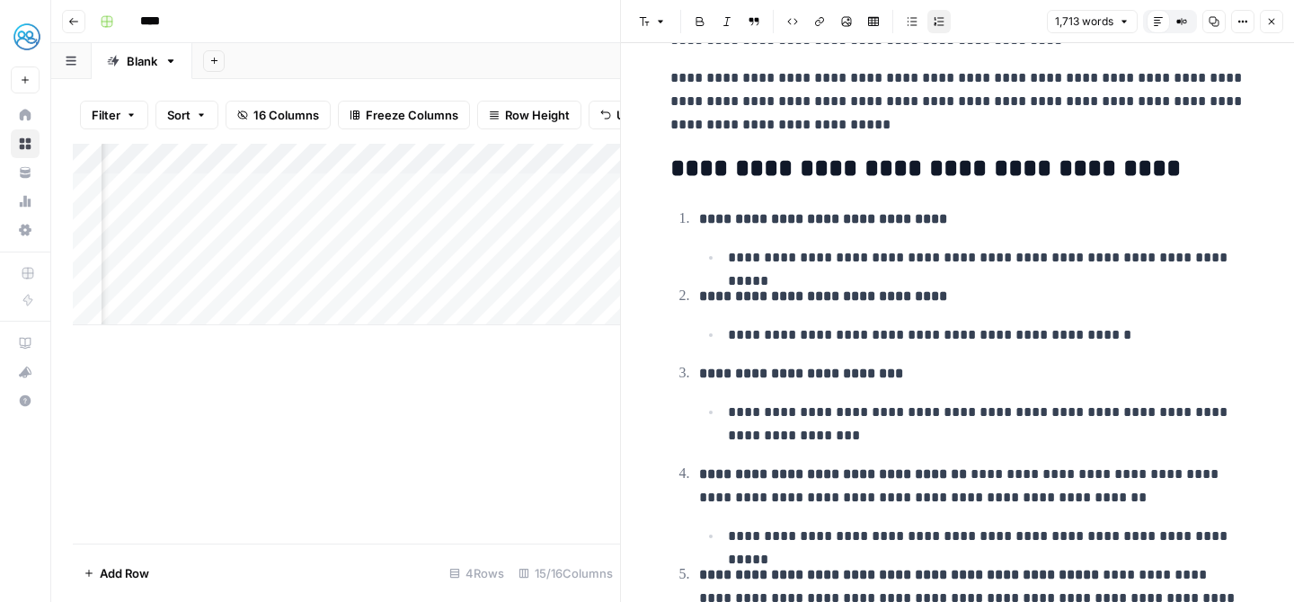
scroll to position [2029, 0]
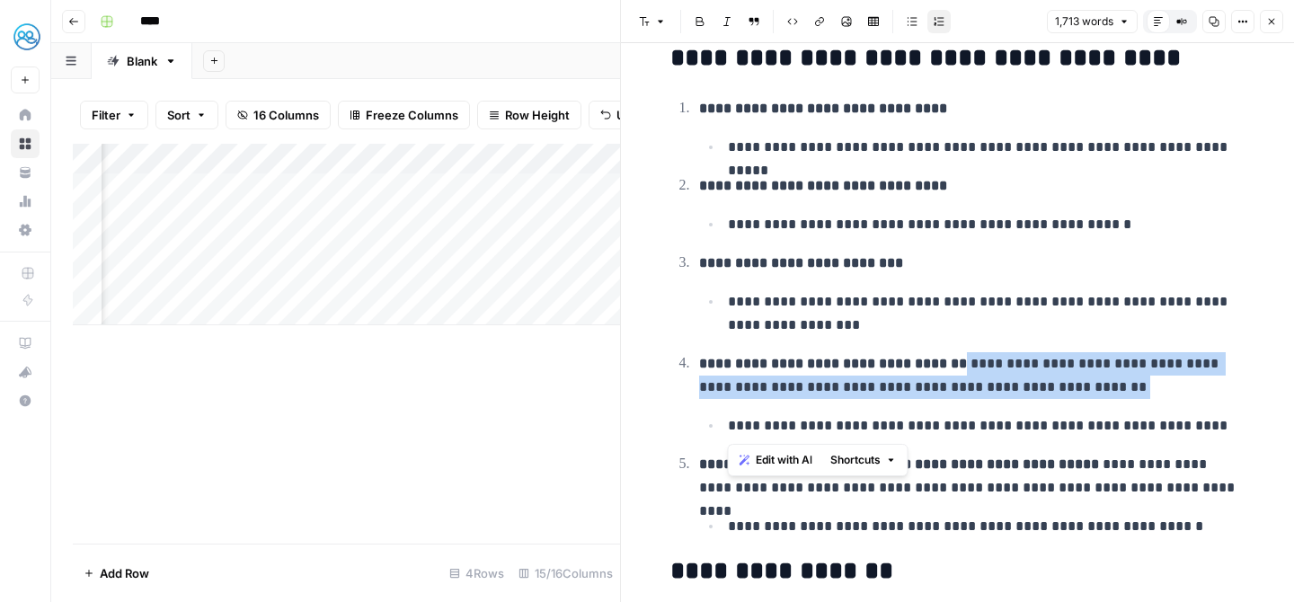
drag, startPoint x: 945, startPoint y: 361, endPoint x: 1105, endPoint y: 405, distance: 166.0
click at [1105, 405] on li "**********" at bounding box center [970, 394] width 552 height 86
click at [1018, 370] on p "**********" at bounding box center [972, 375] width 547 height 47
drag, startPoint x: 948, startPoint y: 367, endPoint x: 1067, endPoint y: 380, distance: 119.4
click at [1067, 380] on p "**********" at bounding box center [972, 375] width 547 height 47
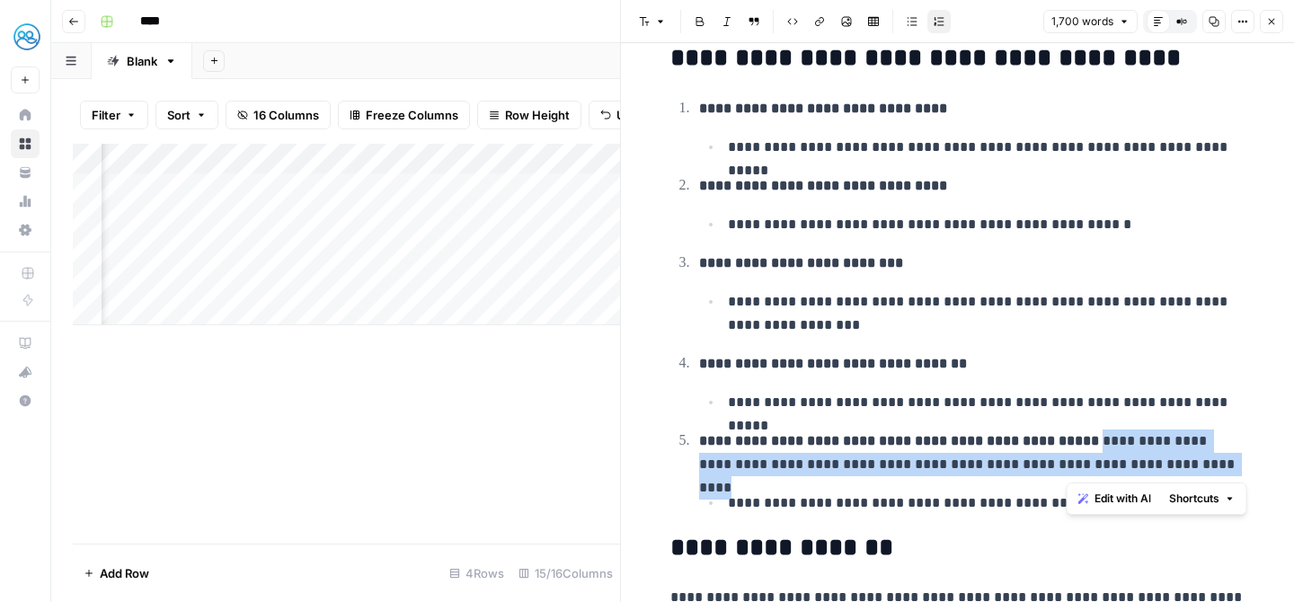
drag, startPoint x: 1069, startPoint y: 444, endPoint x: 1165, endPoint y: 461, distance: 97.7
click at [1165, 461] on p "**********" at bounding box center [972, 453] width 547 height 47
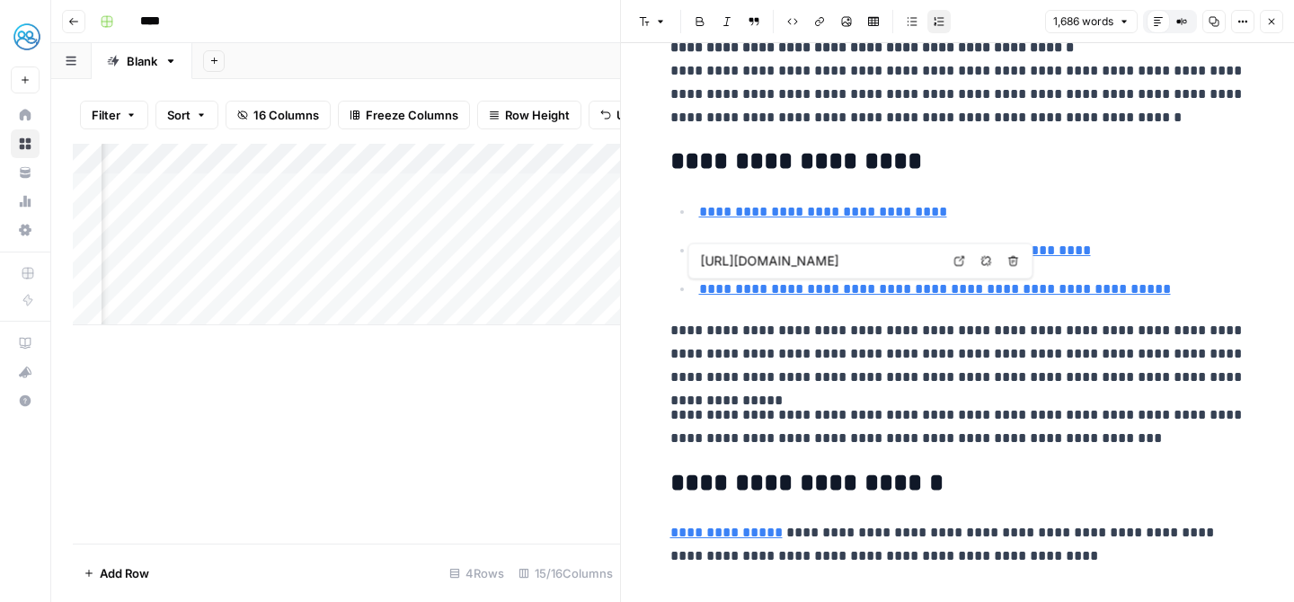
scroll to position [6171, 0]
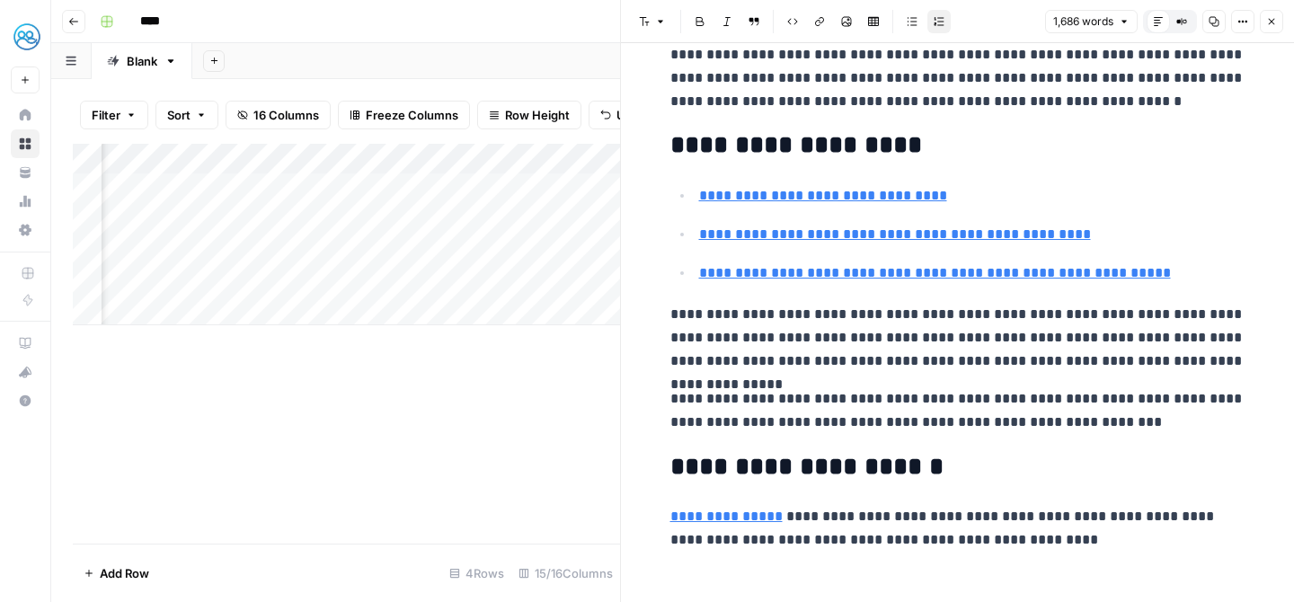
click at [1212, 11] on button "Copy" at bounding box center [1214, 21] width 23 height 23
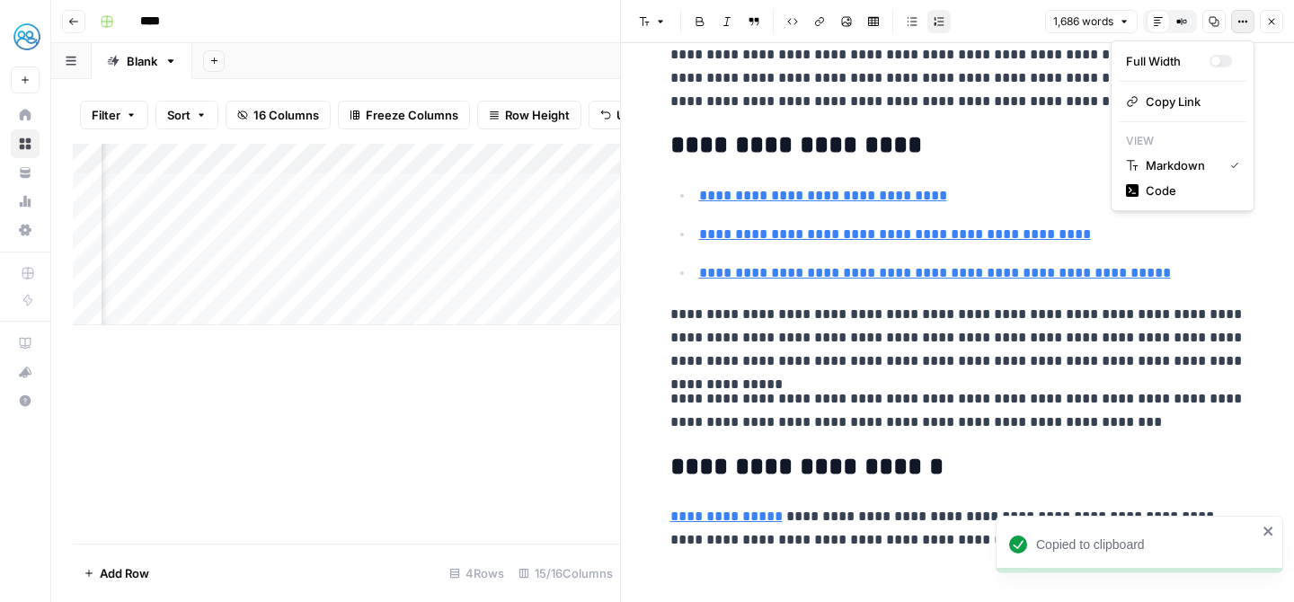
click at [1239, 18] on icon "button" at bounding box center [1243, 21] width 11 height 11
click at [1197, 93] on span "Copy Link" at bounding box center [1189, 102] width 86 height 18
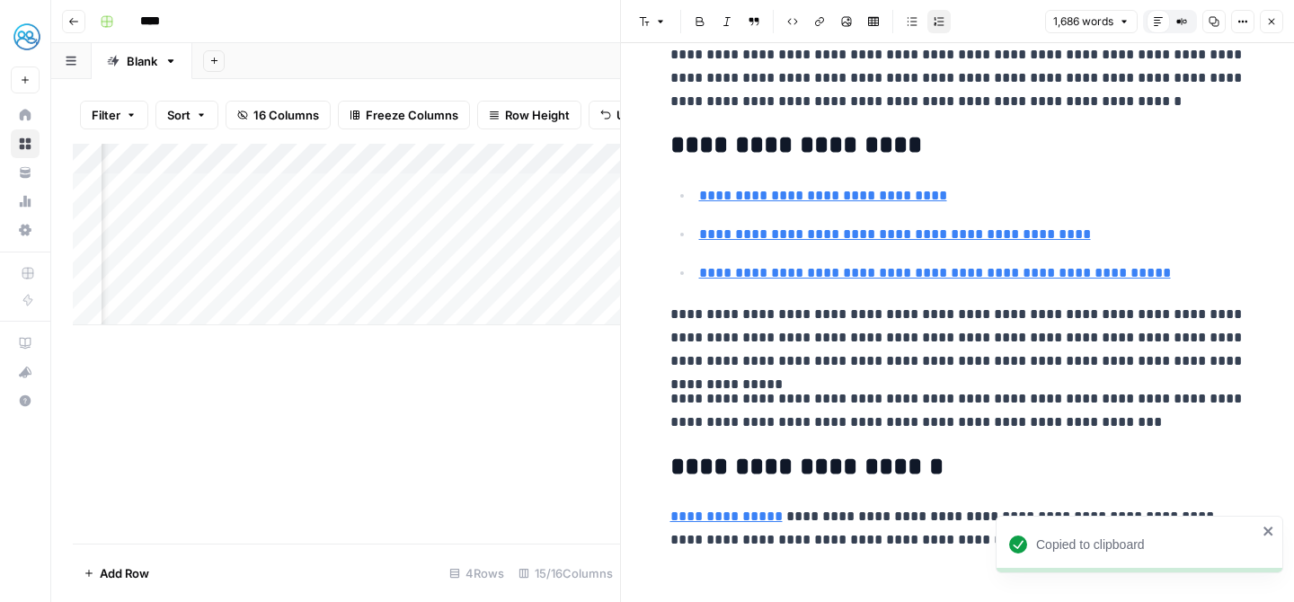
click at [1267, 524] on icon "close" at bounding box center [1269, 531] width 13 height 14
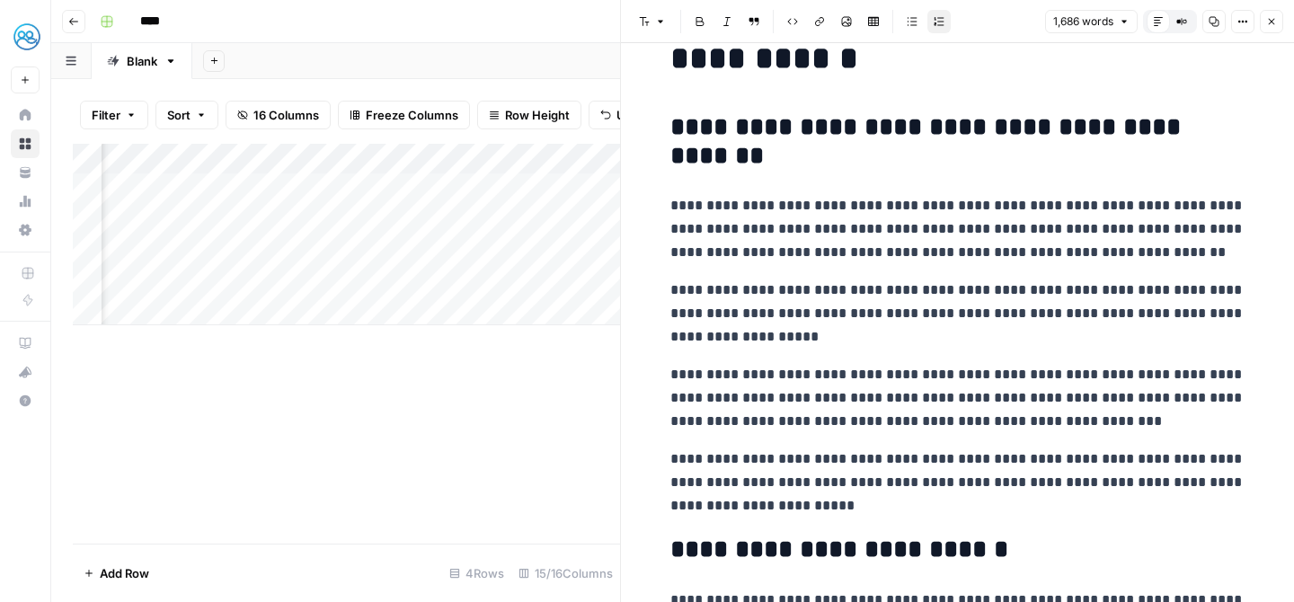
scroll to position [93, 0]
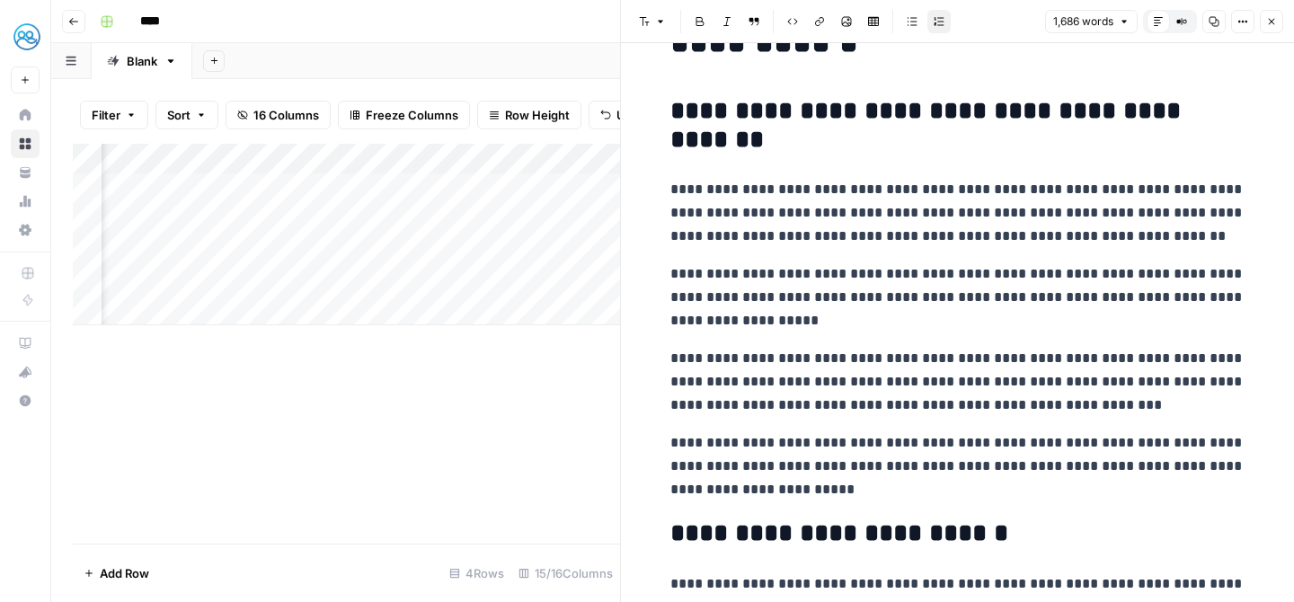
click at [1276, 18] on icon "button" at bounding box center [1272, 21] width 11 height 11
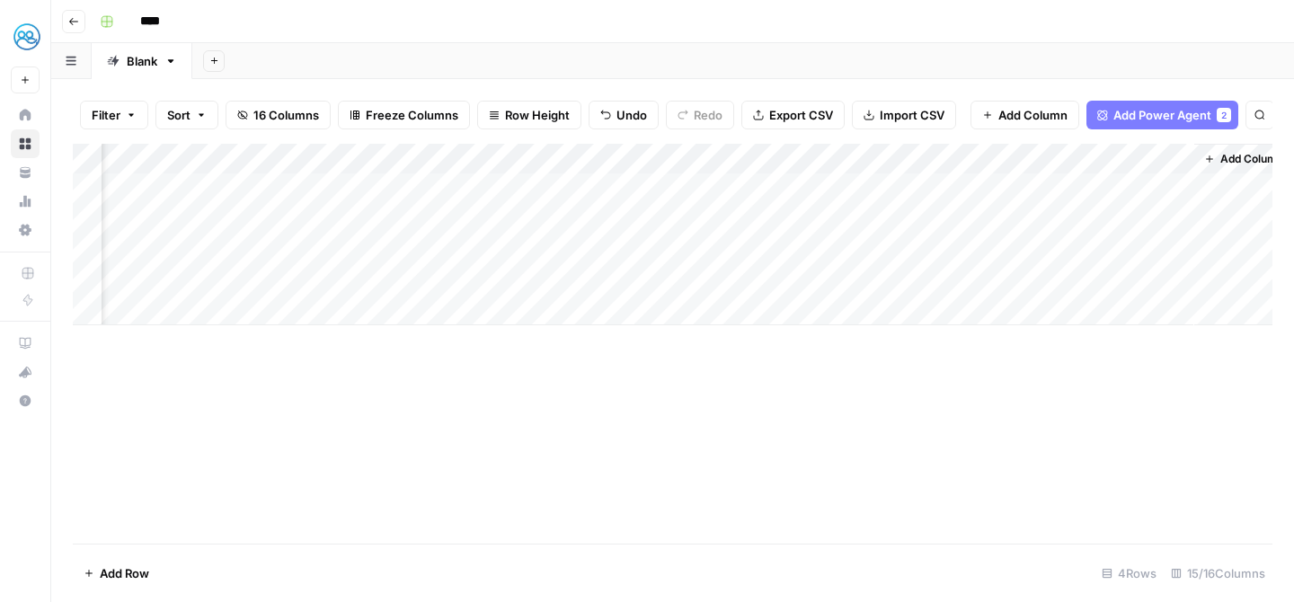
click at [1040, 52] on div "Add Sheet" at bounding box center [743, 61] width 1102 height 36
